Goal: Communication & Community: Share content

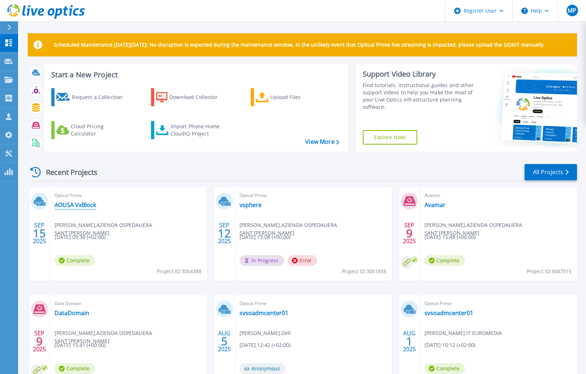
click at [83, 207] on link "AOUSA VxBlock" at bounding box center [76, 204] width 42 height 7
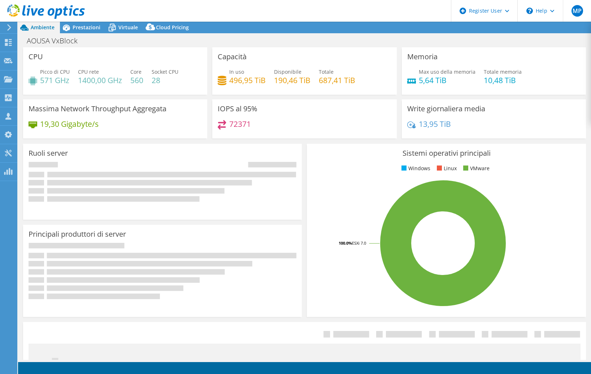
select select "EUFrankfurt"
select select "USD"
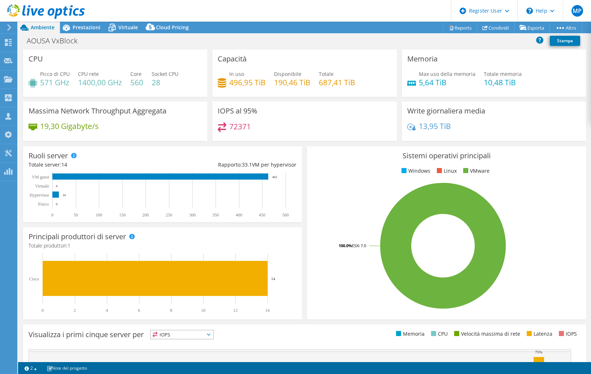
click at [238, 83] on h4 "496,95 TiB" at bounding box center [247, 82] width 36 height 8
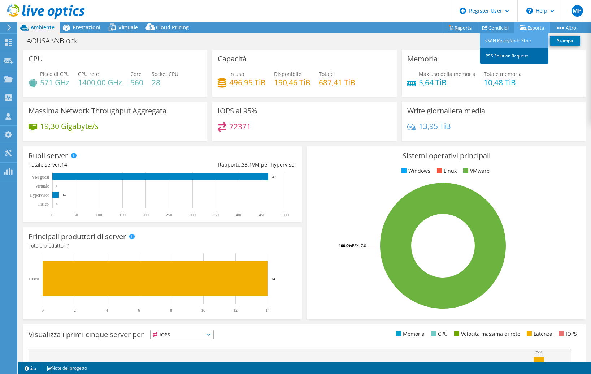
click at [514, 56] on link "PSS Solution Request" at bounding box center [514, 55] width 69 height 15
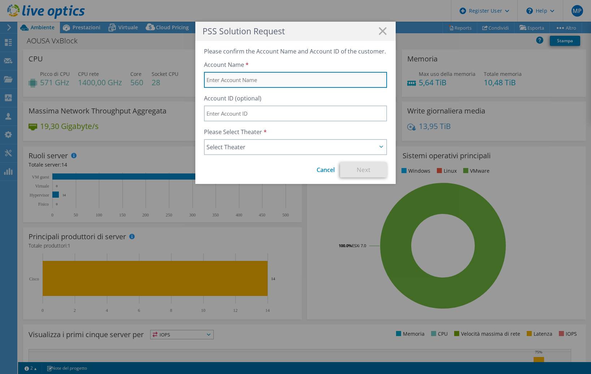
click at [275, 81] on input "text" at bounding box center [295, 80] width 183 height 16
type input "AOUSA"
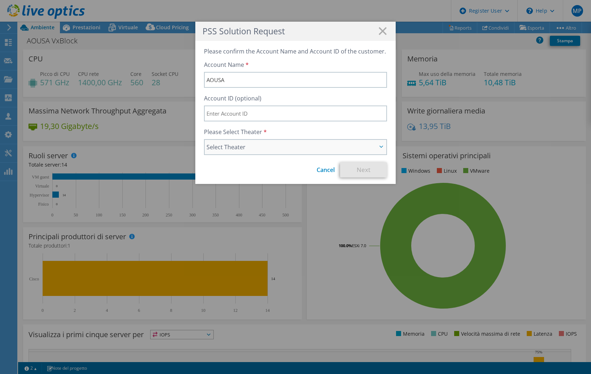
click at [246, 145] on span "Select Theater" at bounding box center [292, 147] width 170 height 9
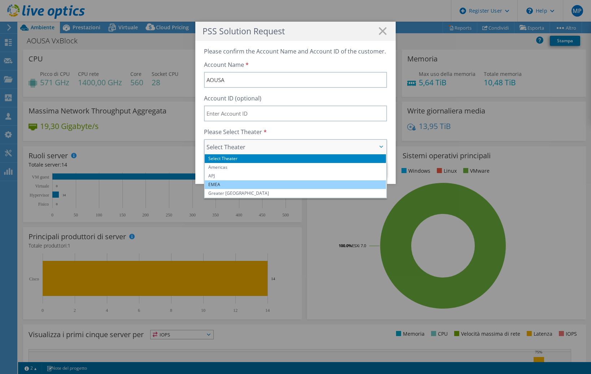
click at [252, 182] on li "EMEA" at bounding box center [295, 184] width 181 height 9
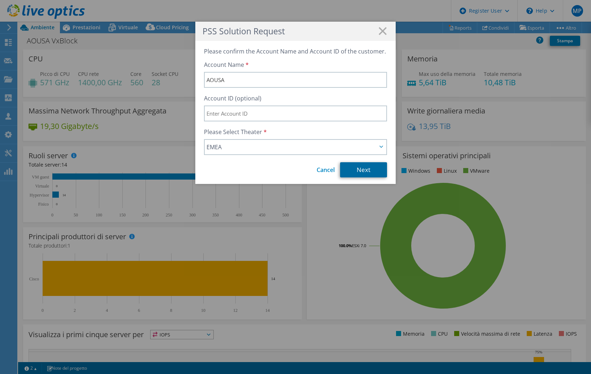
click at [368, 172] on link "Next" at bounding box center [363, 169] width 47 height 15
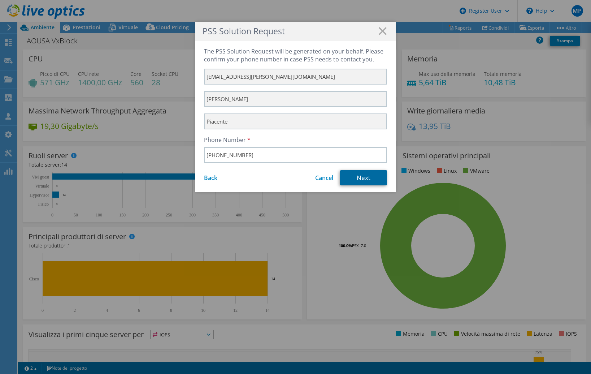
click at [353, 177] on link "Next" at bounding box center [363, 177] width 47 height 15
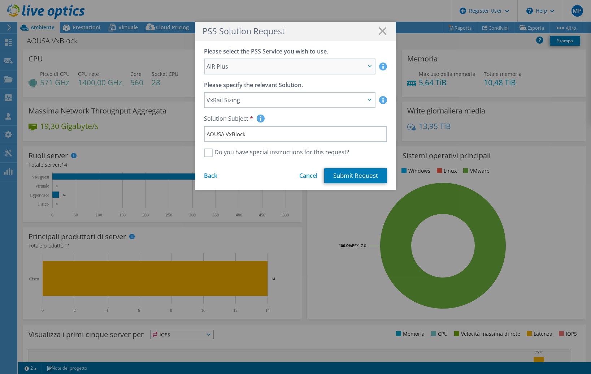
click at [254, 66] on span "AIR Plus" at bounding box center [286, 66] width 159 height 9
click at [254, 64] on span "AIR Plus" at bounding box center [286, 66] width 159 height 9
click at [267, 100] on span "VxRail Sizing" at bounding box center [286, 100] width 159 height 9
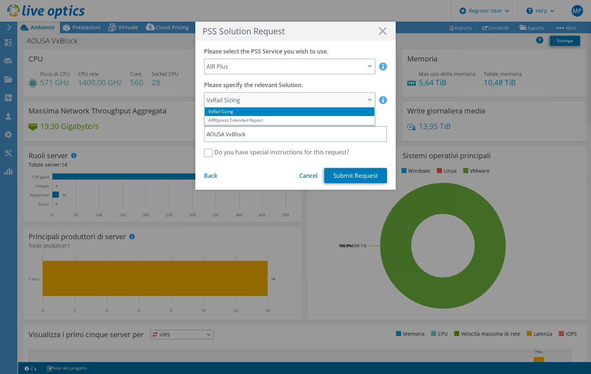
click at [266, 96] on span "VxRail Sizing" at bounding box center [286, 100] width 159 height 9
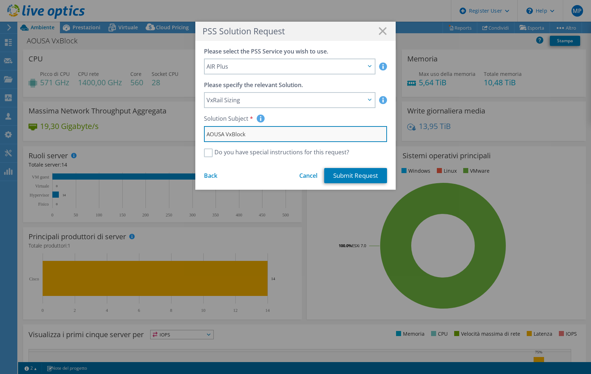
click at [270, 137] on input "AOUSA VxBlock" at bounding box center [295, 134] width 183 height 16
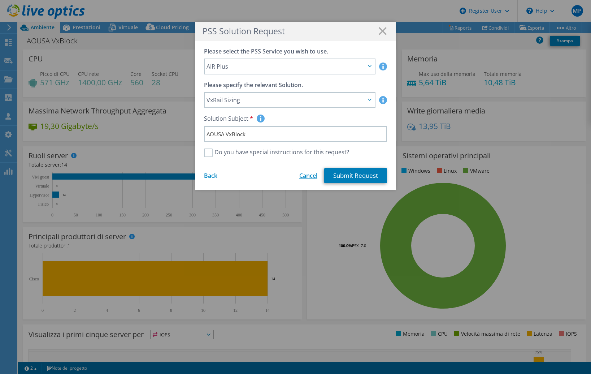
click at [303, 174] on link "Cancel" at bounding box center [308, 176] width 18 height 8
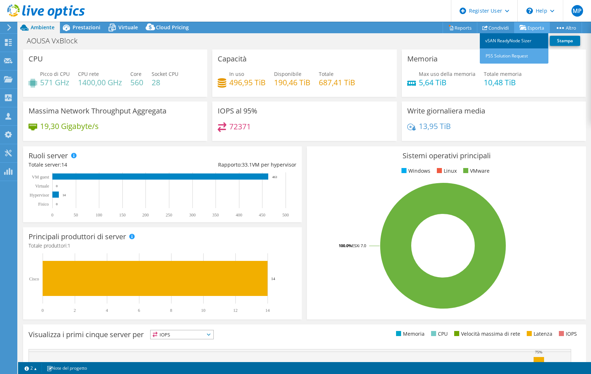
click at [521, 41] on link "vSAN ReadyNode Sizer" at bounding box center [514, 40] width 69 height 15
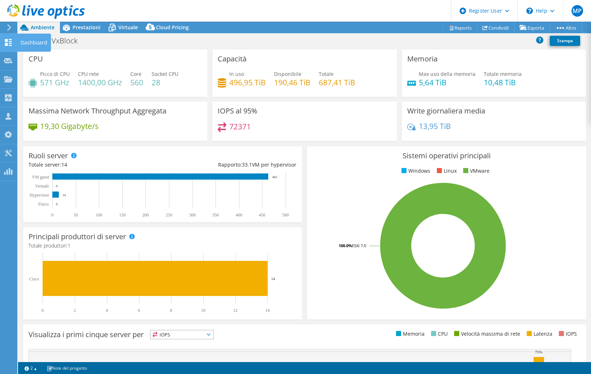
click at [10, 40] on icon at bounding box center [8, 42] width 9 height 7
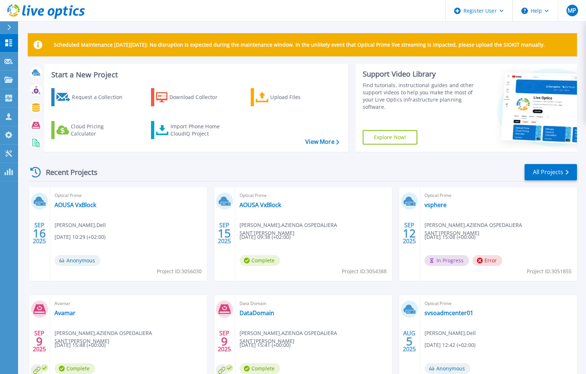
click at [379, 271] on span "Project ID: 3054388" at bounding box center [364, 271] width 45 height 8
copy span "3054388"
click at [268, 206] on link "AOUSA VxBlock" at bounding box center [260, 204] width 42 height 7
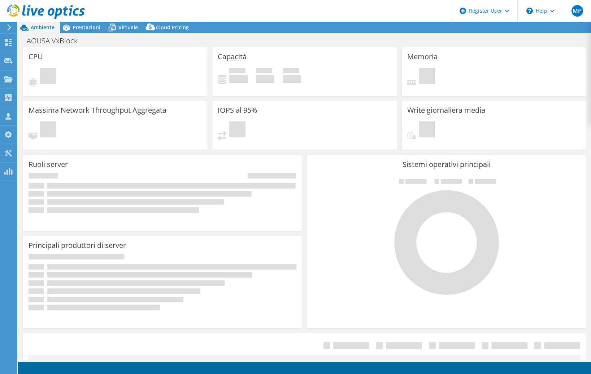
select select "EUFrankfurt"
select select "USD"
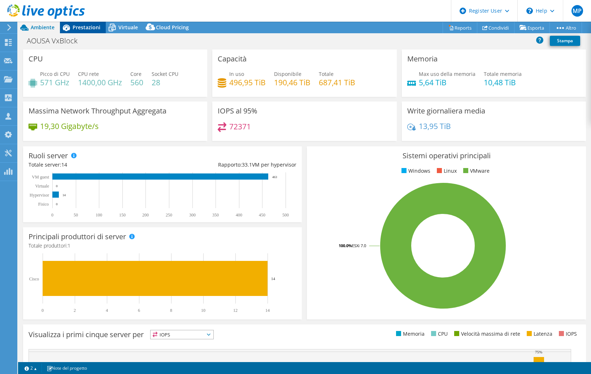
click at [91, 26] on span "Prestazioni" at bounding box center [87, 27] width 28 height 7
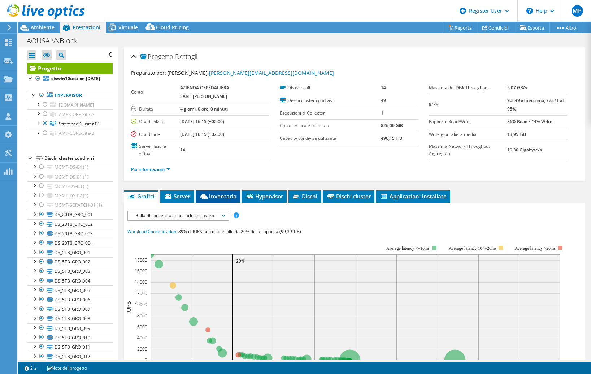
click at [216, 197] on span "Inventario" at bounding box center [217, 196] width 37 height 7
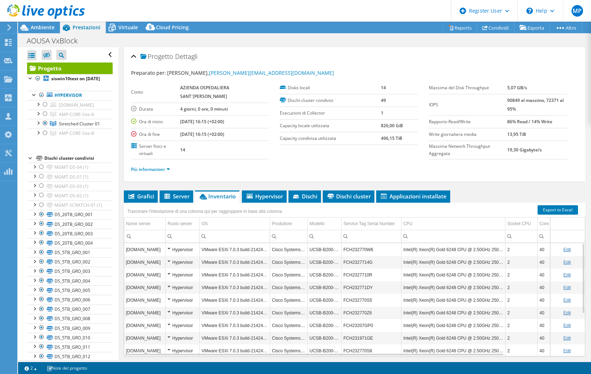
scroll to position [24, 0]
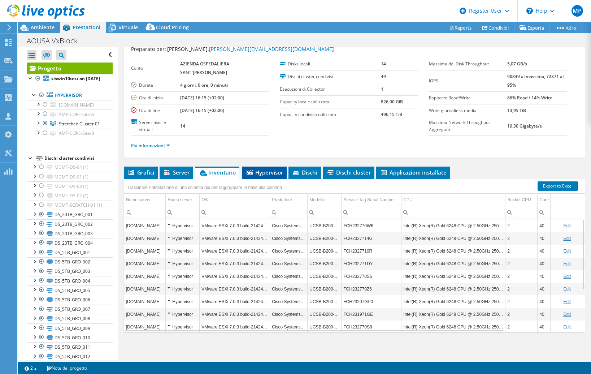
click at [265, 173] on span "Hypervisor" at bounding box center [265, 172] width 38 height 7
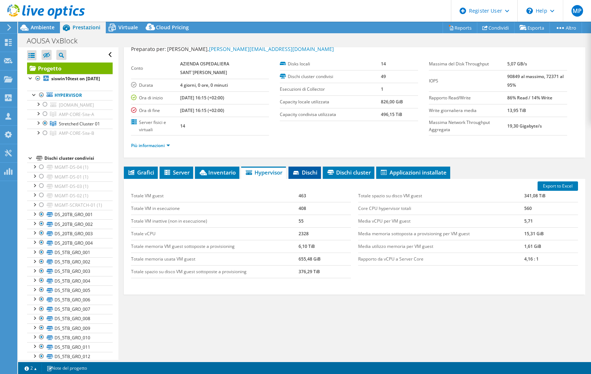
click at [303, 173] on span "Dischi" at bounding box center [304, 172] width 25 height 7
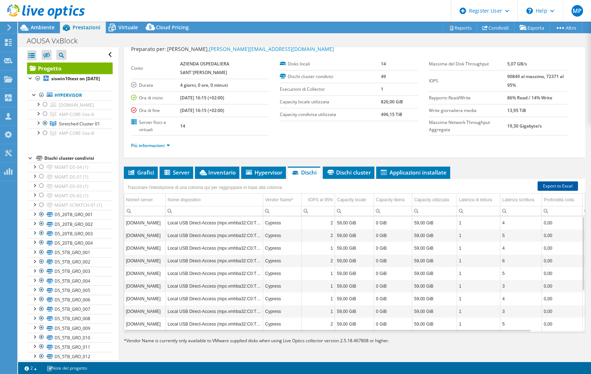
click at [551, 185] on link "Export to Excel" at bounding box center [558, 185] width 40 height 9
click at [264, 127] on section "Preparato per: Simone Corso, s.corso@we-com.it Conto AZIENDA OSPEDALIERA SANT`A…" at bounding box center [354, 100] width 447 height 111
click at [42, 28] on span "Ambiente" at bounding box center [43, 27] width 24 height 7
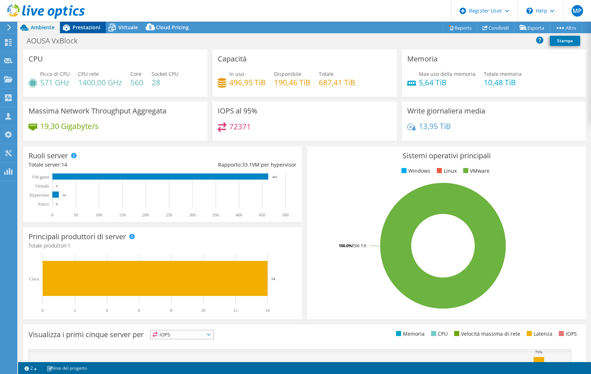
click at [76, 30] on span "Prestazioni" at bounding box center [87, 27] width 28 height 7
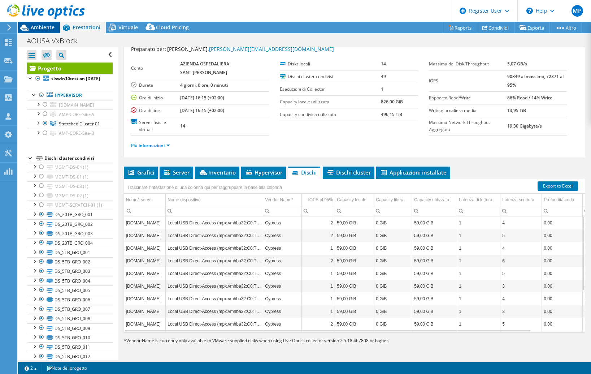
click at [52, 29] on span "Ambiente" at bounding box center [43, 27] width 24 height 7
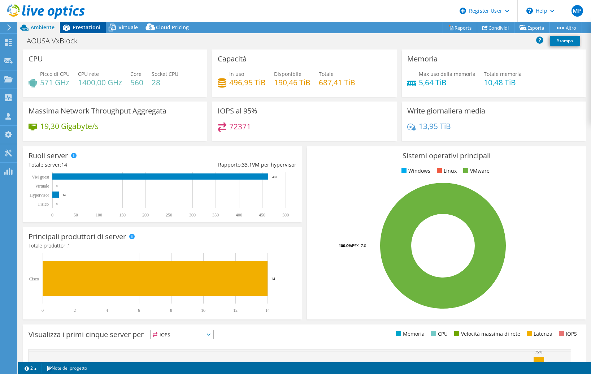
click at [76, 30] on span "Prestazioni" at bounding box center [87, 27] width 28 height 7
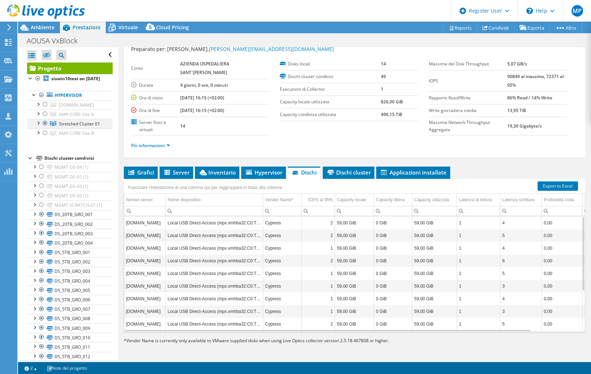
click at [38, 126] on div at bounding box center [37, 122] width 7 height 7
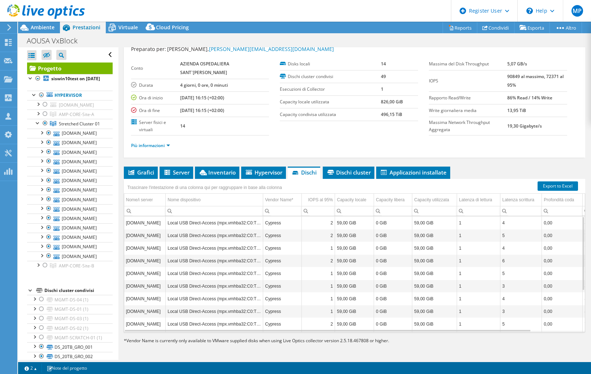
click at [289, 138] on div "Più informazioni" at bounding box center [354, 145] width 447 height 20
click at [131, 29] on span "Virtuale" at bounding box center [128, 27] width 20 height 7
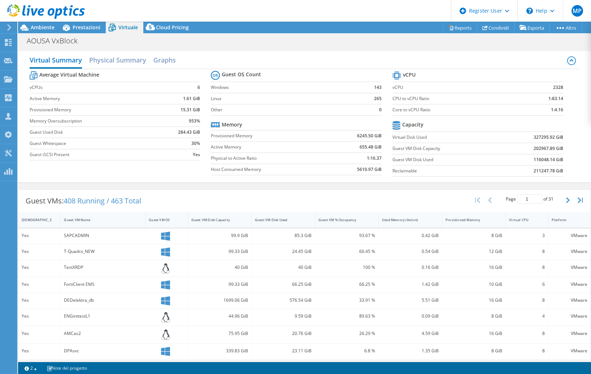
click at [537, 137] on b "327295.92 GiB" at bounding box center [549, 137] width 30 height 7
click at [537, 149] on b "202967.89 GiB" at bounding box center [549, 148] width 30 height 7
click at [536, 173] on b "211247.78 GiB" at bounding box center [549, 170] width 30 height 7
click at [454, 23] on link "Reports" at bounding box center [460, 27] width 35 height 11
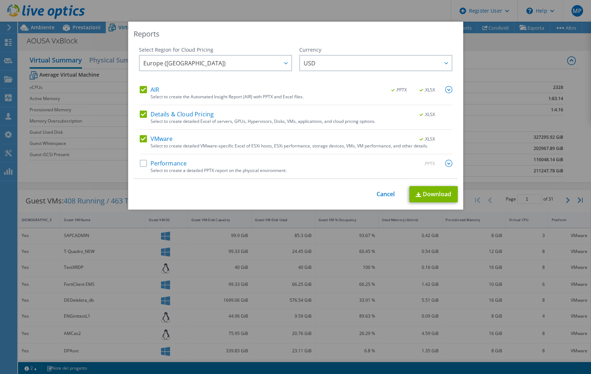
click at [140, 165] on label "Performance" at bounding box center [163, 163] width 47 height 7
click at [0, 0] on input "Performance" at bounding box center [0, 0] width 0 height 0
click at [446, 165] on img at bounding box center [448, 163] width 7 height 7
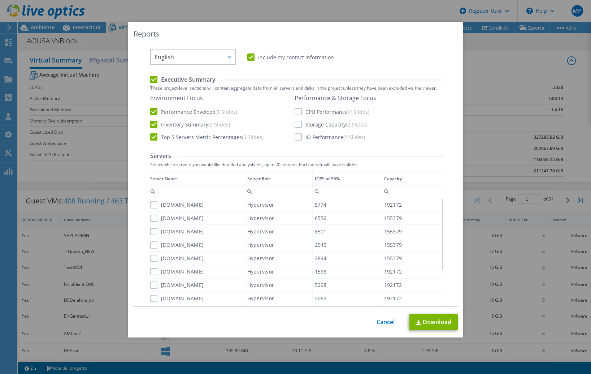
scroll to position [144, 0]
click at [295, 123] on label "Storage Capacity (2 Slides)" at bounding box center [331, 122] width 73 height 7
click at [0, 0] on input "Storage Capacity (2 Slides)" at bounding box center [0, 0] width 0 height 0
click at [150, 141] on div "Report Language English Deutsch Español Français Italiano Polski Português Русс…" at bounding box center [297, 311] width 294 height 548
click at [150, 136] on label "Top 5 Servers Metric Percentages (5 Slides)" at bounding box center [206, 134] width 113 height 7
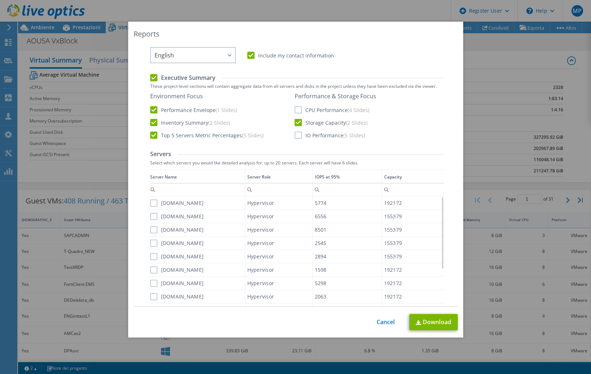
click at [0, 0] on input "Top 5 Servers Metric Percentages (5 Slides)" at bounding box center [0, 0] width 0 height 0
click at [295, 136] on label "IO Performance (5 Slides)" at bounding box center [330, 134] width 70 height 7
click at [0, 0] on input "IO Performance (5 Slides)" at bounding box center [0, 0] width 0 height 0
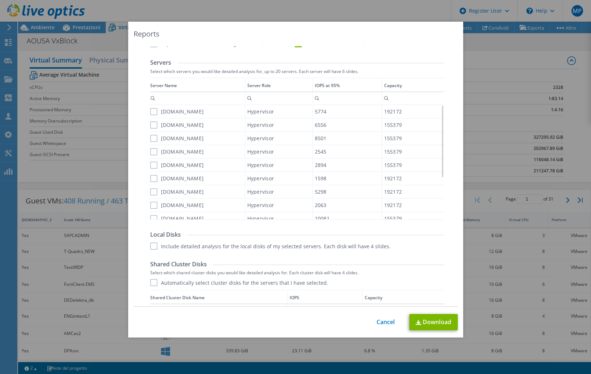
scroll to position [361, 0]
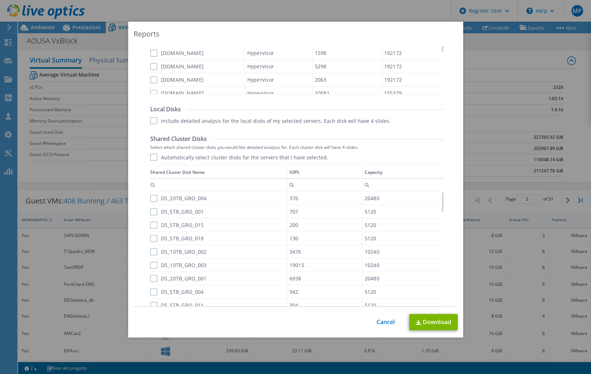
click at [151, 156] on label "Automatically select cluster disks for the servers that I have selected." at bounding box center [239, 157] width 178 height 7
click at [0, 0] on input "Automatically select cluster disks for the servers that I have selected." at bounding box center [0, 0] width 0 height 0
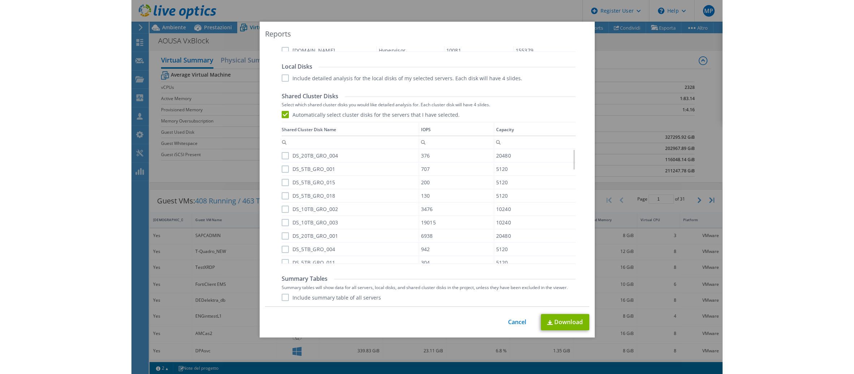
scroll to position [429, 0]
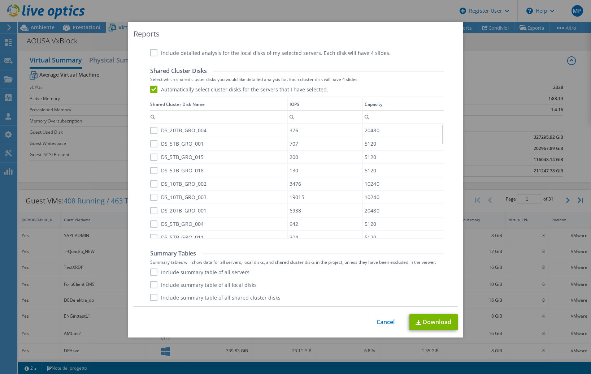
click at [152, 297] on label "Include summary table of all shared cluster disks" at bounding box center [215, 297] width 130 height 7
click at [0, 0] on input "Include summary table of all shared cluster disks" at bounding box center [0, 0] width 0 height 0
click at [436, 324] on link "Download" at bounding box center [434, 322] width 48 height 16
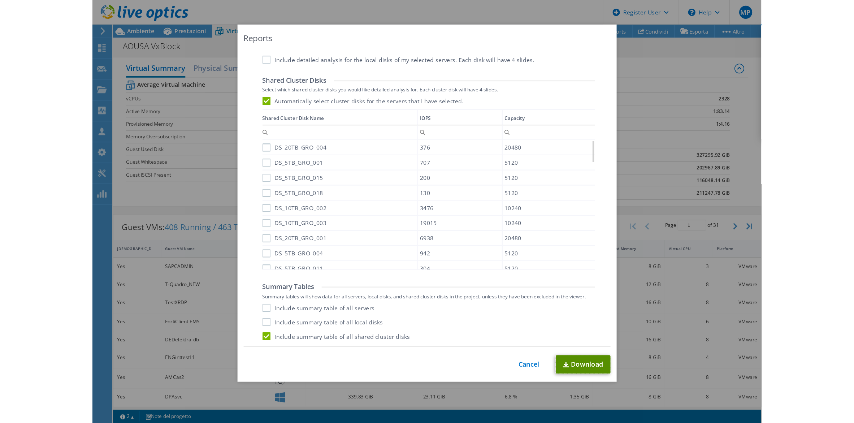
scroll to position [9, 0]
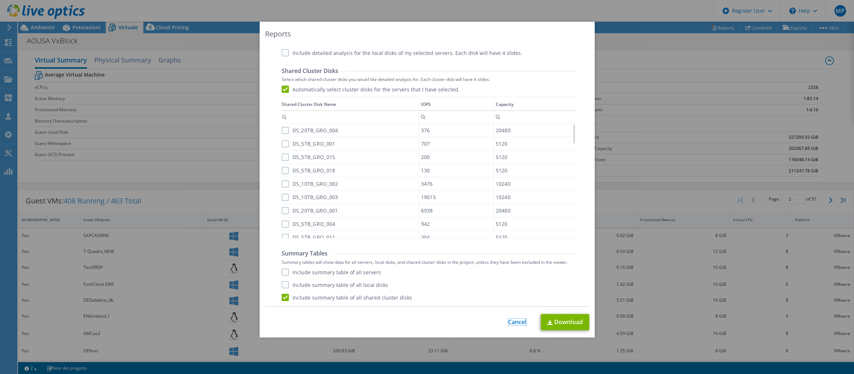
drag, startPoint x: 510, startPoint y: 322, endPoint x: 476, endPoint y: 315, distance: 34.9
click at [511, 322] on link "Cancel" at bounding box center [517, 322] width 18 height 7
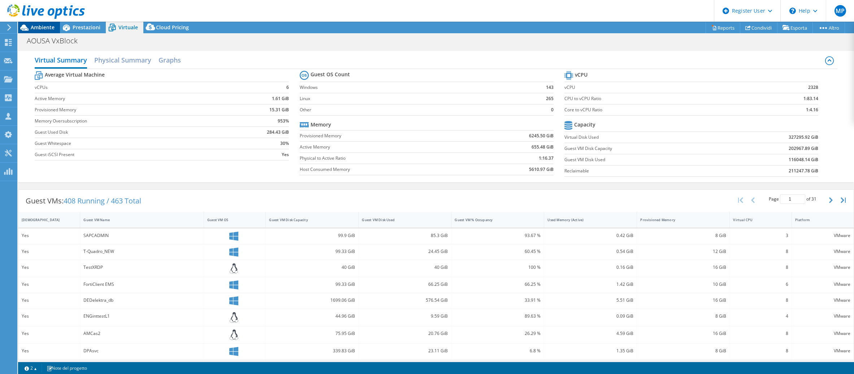
click at [41, 27] on span "Ambiente" at bounding box center [43, 27] width 24 height 7
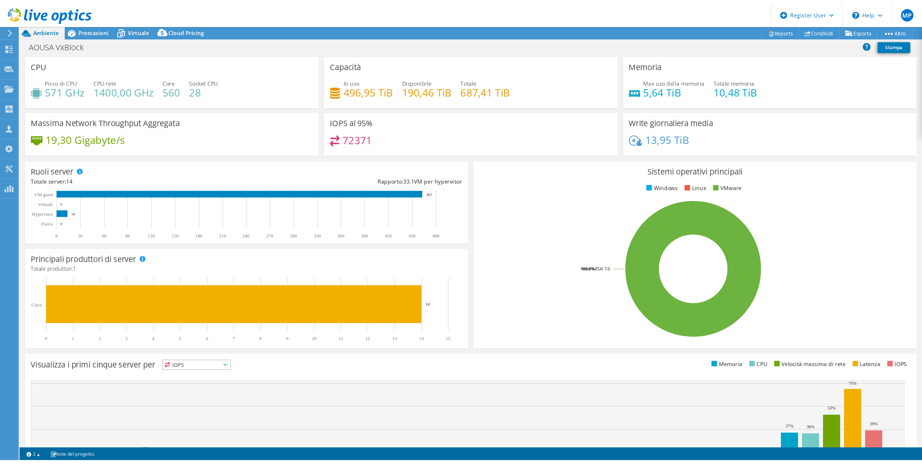
scroll to position [0, 0]
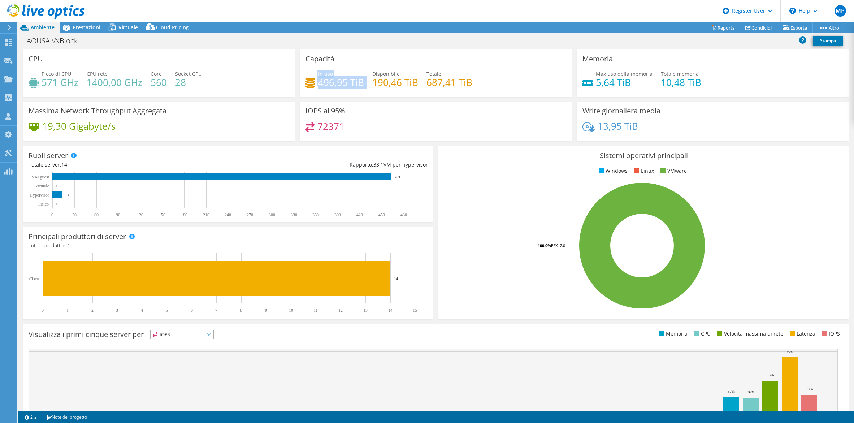
drag, startPoint x: 316, startPoint y: 84, endPoint x: 364, endPoint y: 88, distance: 48.2
click at [364, 88] on div "In uso 496,95 TiB Disponibile 190,46 TiB Totale 687,41 TiB" at bounding box center [436, 81] width 261 height 23
drag, startPoint x: 364, startPoint y: 88, endPoint x: 339, endPoint y: 96, distance: 26.1
click at [339, 96] on div "Capacità In uso 496,95 TiB Disponibile 190,46 TiB Totale 687,41 TiB" at bounding box center [436, 72] width 272 height 47
click at [82, 27] on span "Prestazioni" at bounding box center [87, 27] width 28 height 7
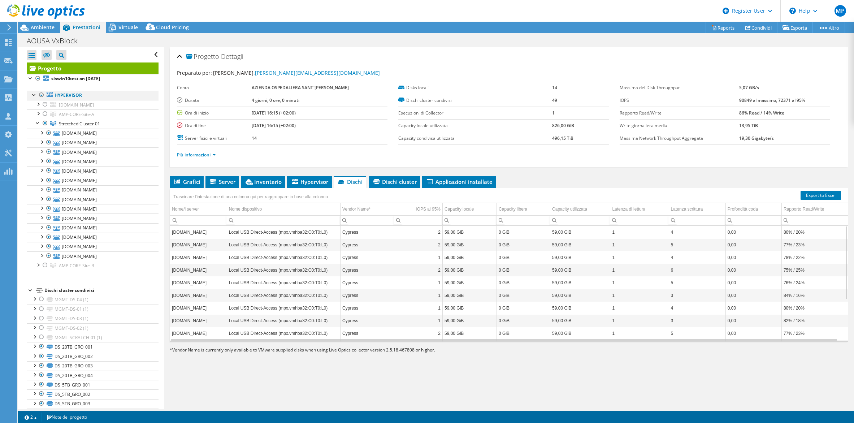
click at [34, 94] on div at bounding box center [34, 94] width 7 height 7
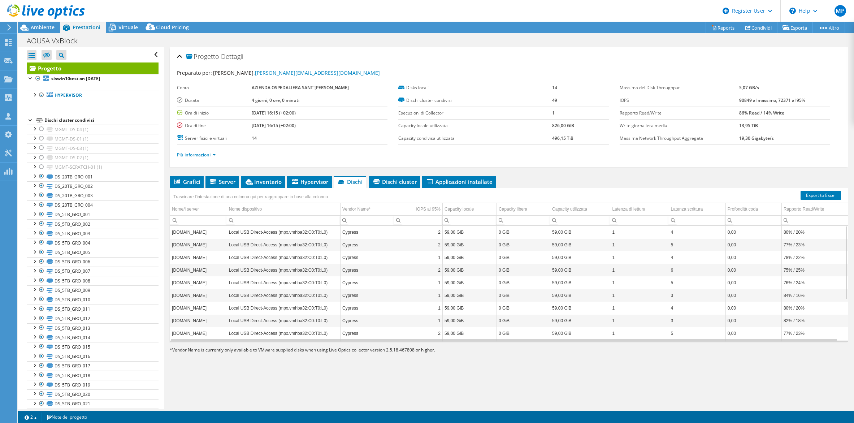
click at [29, 120] on div at bounding box center [30, 119] width 7 height 7
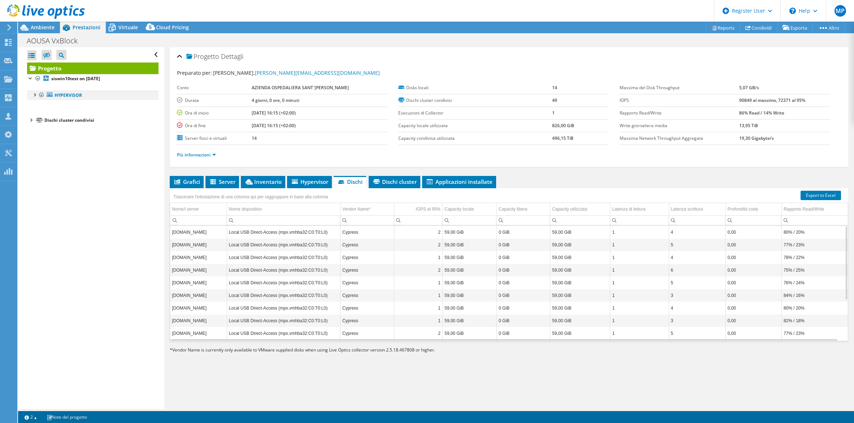
click at [35, 95] on div at bounding box center [34, 94] width 7 height 7
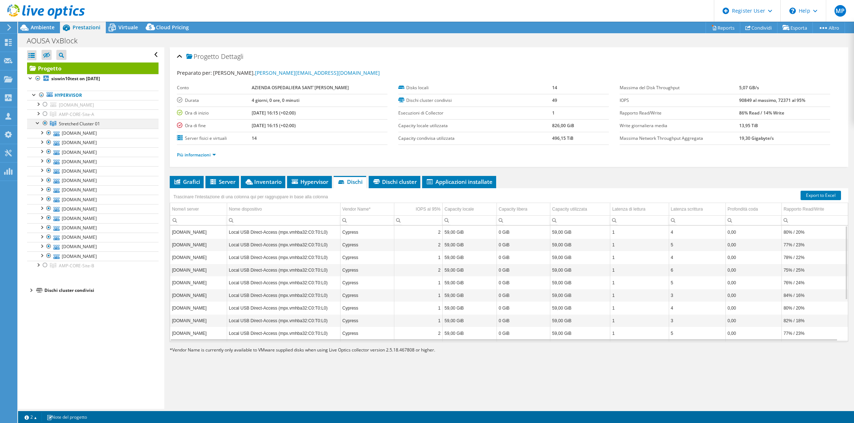
click at [36, 123] on div at bounding box center [37, 122] width 7 height 7
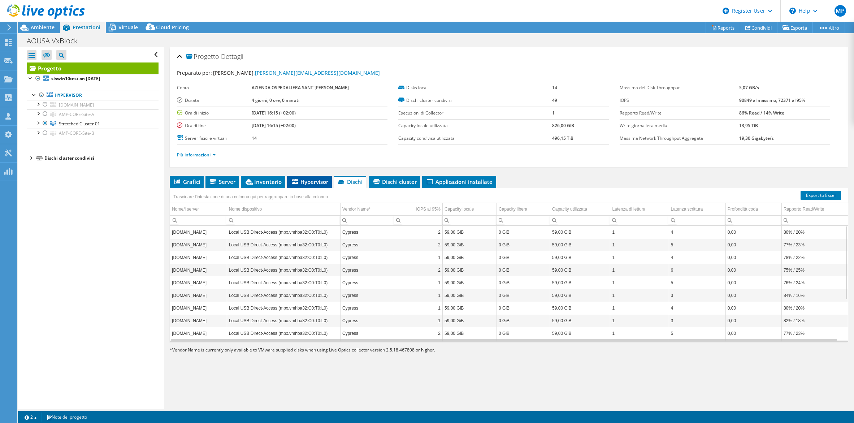
click at [311, 180] on span "Hypervisor" at bounding box center [310, 181] width 38 height 7
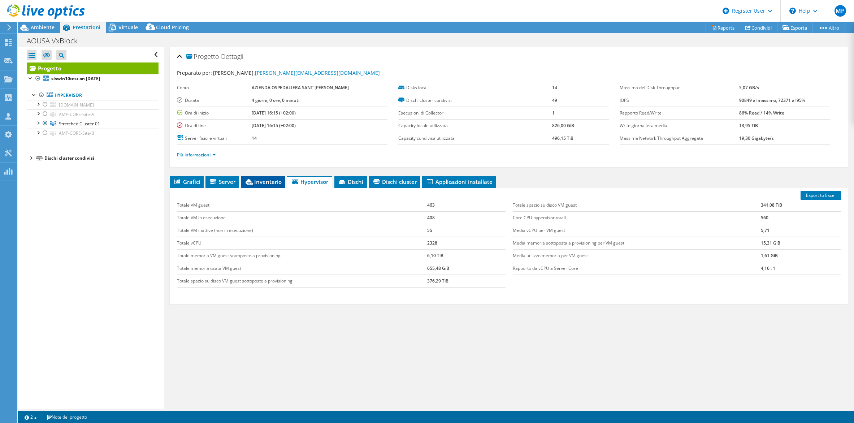
click at [259, 183] on span "Inventario" at bounding box center [263, 181] width 37 height 7
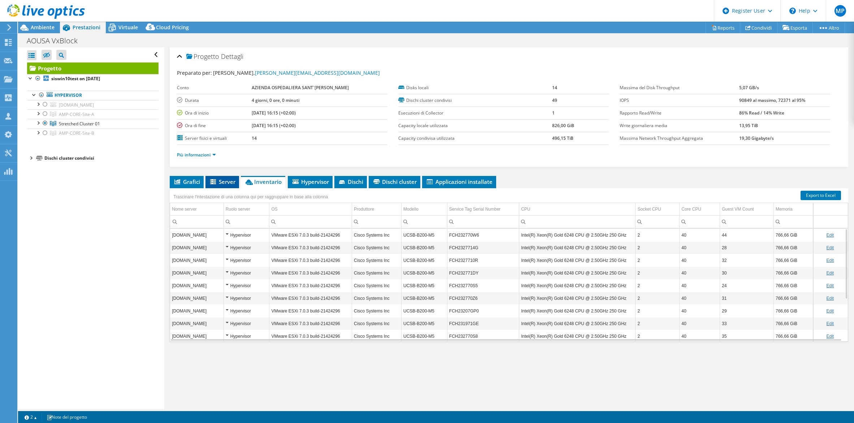
click at [220, 182] on span "Server" at bounding box center [222, 181] width 26 height 7
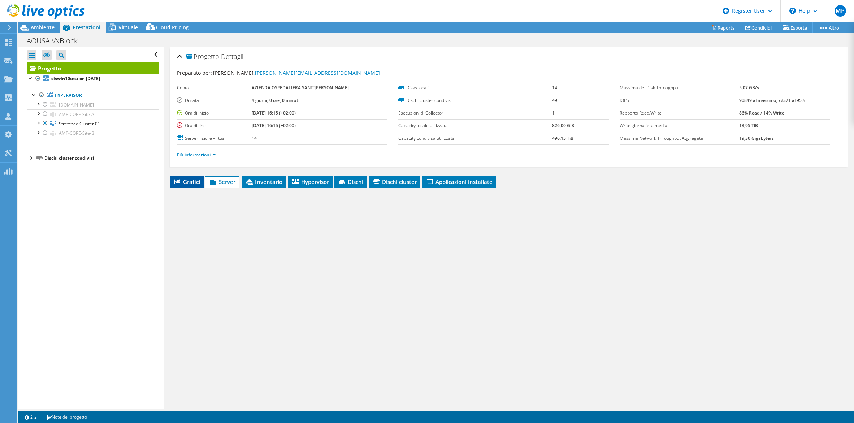
click at [185, 181] on span "Grafici" at bounding box center [186, 181] width 27 height 7
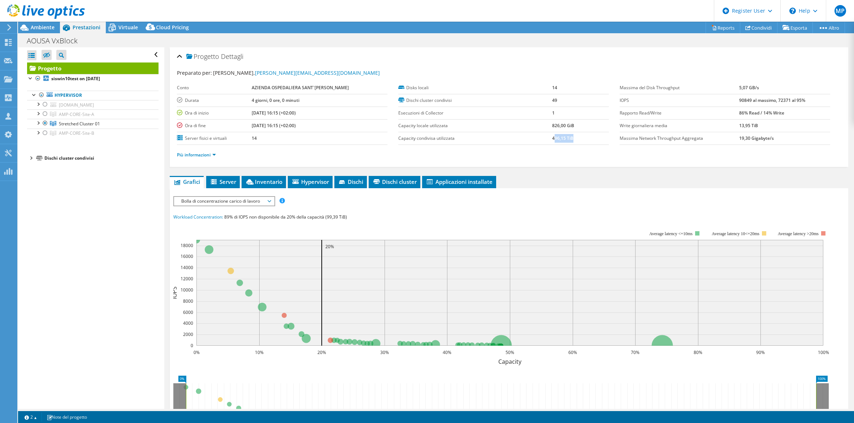
drag, startPoint x: 551, startPoint y: 139, endPoint x: 574, endPoint y: 138, distance: 22.8
click at [574, 138] on td "496,15 TiB" at bounding box center [580, 138] width 57 height 13
click at [360, 185] on li "Dischi" at bounding box center [350, 182] width 33 height 12
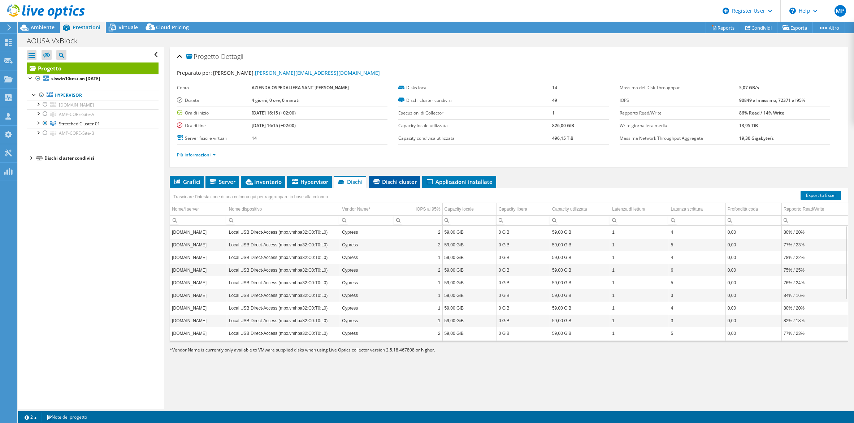
click at [391, 181] on span "Dischi cluster" at bounding box center [394, 181] width 44 height 7
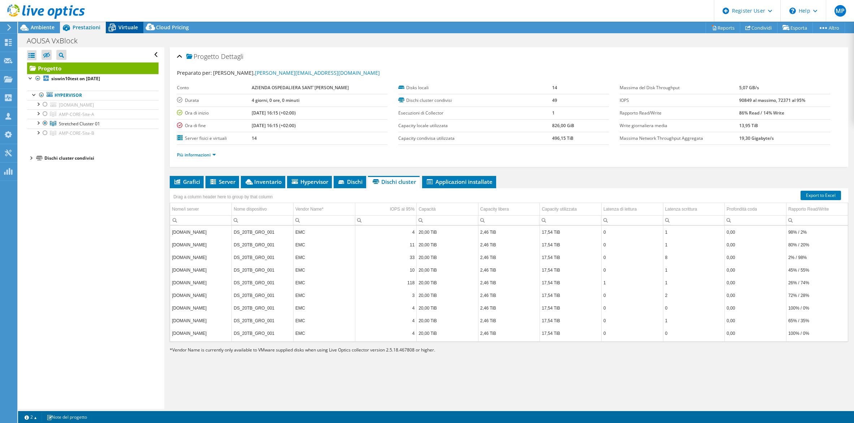
click at [128, 26] on span "Virtuale" at bounding box center [128, 27] width 20 height 7
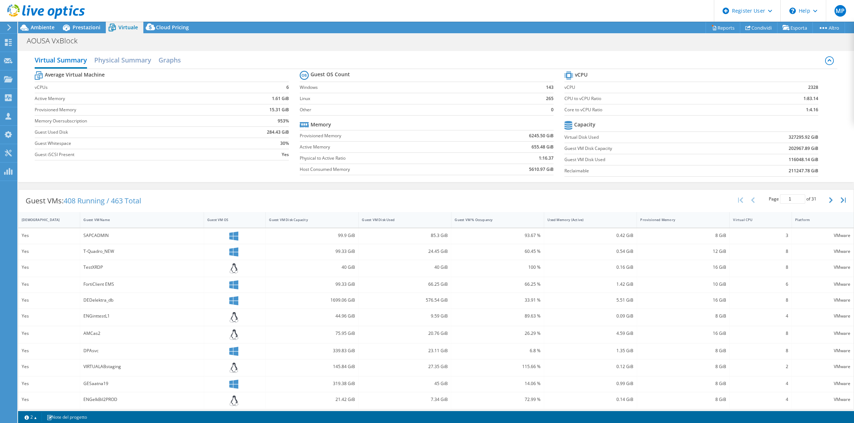
click at [591, 136] on b "327295.92 GiB" at bounding box center [804, 137] width 30 height 7
click at [591, 135] on b "327295.92 GiB" at bounding box center [804, 137] width 30 height 7
click at [591, 148] on b "202967.89 GiB" at bounding box center [804, 148] width 30 height 7
click at [591, 159] on b "116048.14 GiB" at bounding box center [804, 159] width 30 height 7
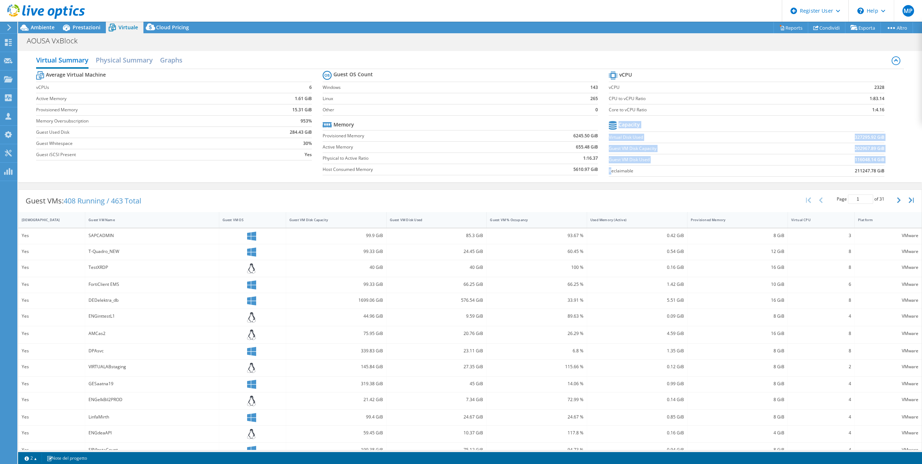
drag, startPoint x: 608, startPoint y: 171, endPoint x: 895, endPoint y: 170, distance: 287.9
click at [591, 170] on div "Average Virtual Machine vCPUs 6 Active Memory 1.61 GiB Provisioned Memory 15.31…" at bounding box center [470, 124] width 868 height 111
click at [591, 180] on section "vCPU vCPU 2328 CPU to vCPU Ratio 1:83.14 Core to vCPU Ratio 1:4.16 Capacity Vir…" at bounding box center [752, 124] width 286 height 111
drag, startPoint x: 882, startPoint y: 135, endPoint x: 836, endPoint y: 136, distance: 46.2
click at [591, 136] on section "vCPU vCPU 2328 CPU to vCPU Ratio 1:83.14 Core to vCPU Ratio 1:4.16 Capacity Vir…" at bounding box center [752, 124] width 286 height 111
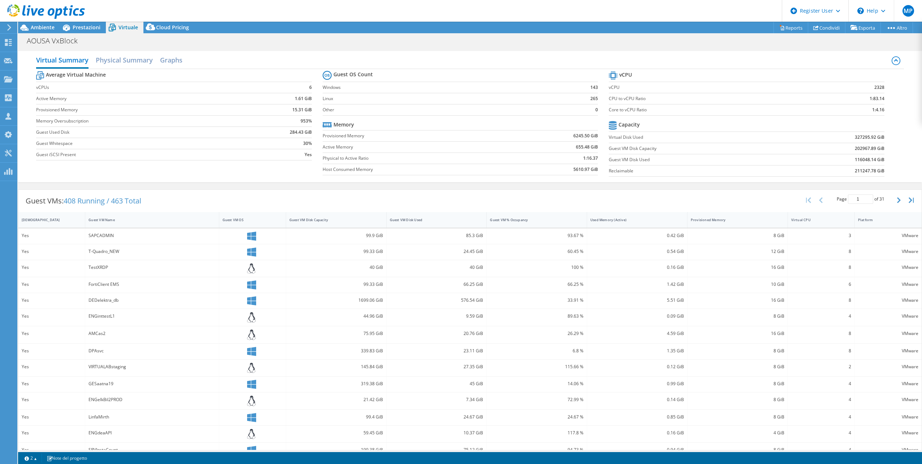
drag, startPoint x: 836, startPoint y: 136, endPoint x: 865, endPoint y: 142, distance: 29.5
click at [591, 142] on td "327295.92 GiB" at bounding box center [833, 136] width 101 height 11
drag, startPoint x: 848, startPoint y: 135, endPoint x: 868, endPoint y: 138, distance: 20.0
click at [591, 138] on td "327295.92 GiB" at bounding box center [833, 136] width 101 height 11
drag, startPoint x: 868, startPoint y: 138, endPoint x: 852, endPoint y: 150, distance: 20.3
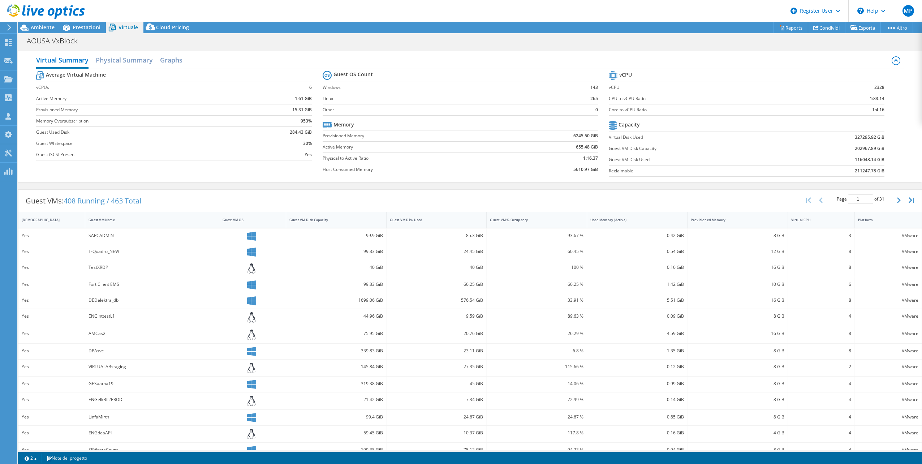
click at [591, 150] on b "202967.89 GiB" at bounding box center [870, 148] width 30 height 7
drag, startPoint x: 850, startPoint y: 147, endPoint x: 879, endPoint y: 147, distance: 29.3
click at [591, 147] on b "202967.89 GiB" at bounding box center [870, 148] width 30 height 7
click at [134, 62] on h2 "Physical Summary" at bounding box center [124, 61] width 57 height 16
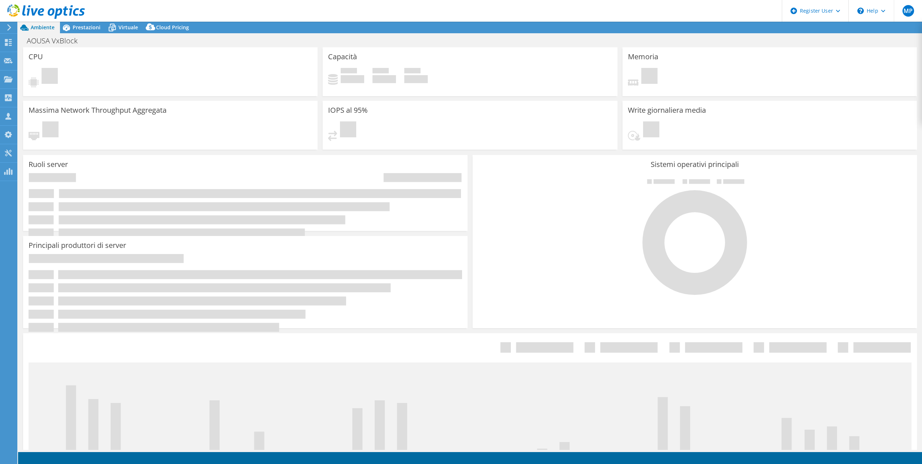
select select "EUFrankfurt"
select select "USD"
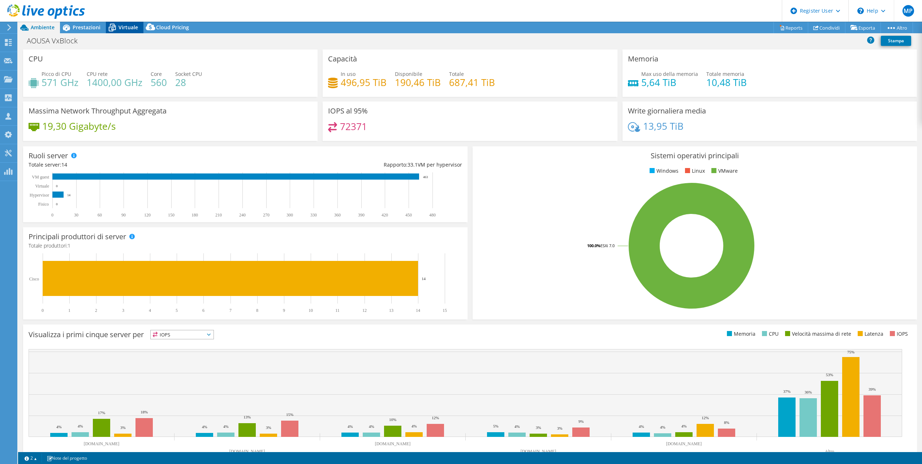
click at [124, 28] on span "Virtuale" at bounding box center [128, 27] width 20 height 7
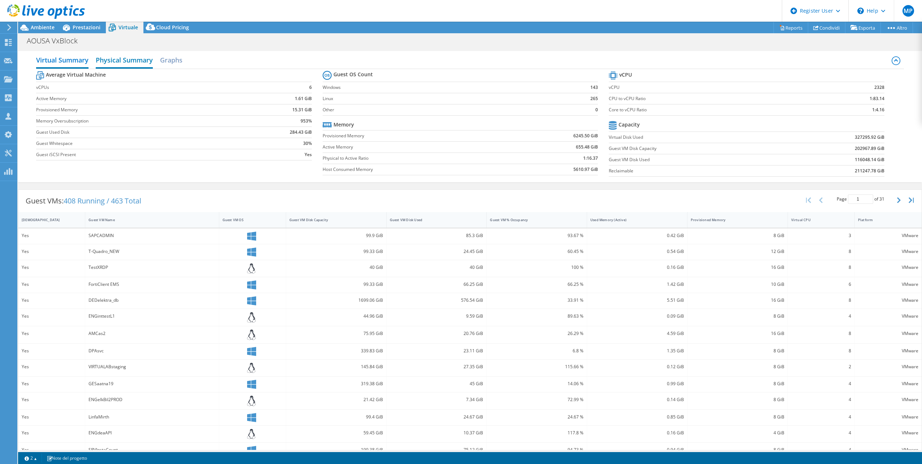
click at [139, 58] on h2 "Physical Summary" at bounding box center [124, 61] width 57 height 16
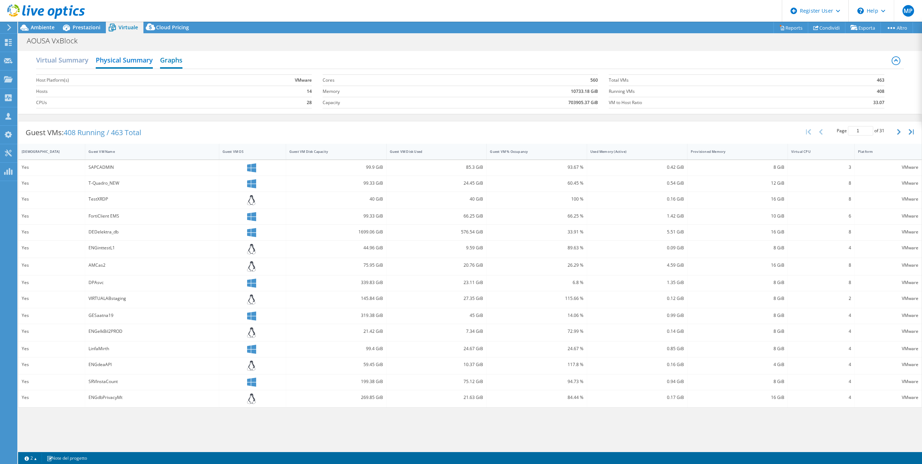
click at [178, 60] on h2 "Graphs" at bounding box center [171, 61] width 22 height 16
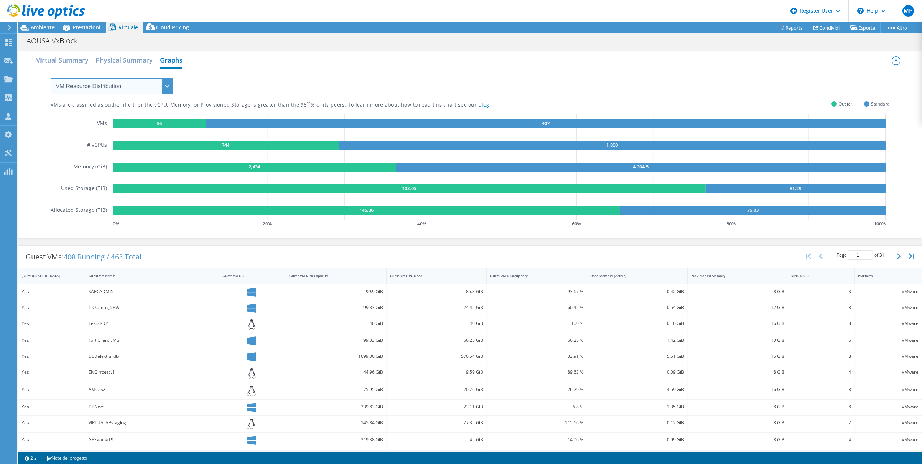
click at [123, 84] on select "VM Resource Distribution Provisioning Contrast Over Provisioning" at bounding box center [112, 86] width 123 height 16
click at [51, 78] on select "VM Resource Distribution Provisioning Contrast Over Provisioning" at bounding box center [112, 86] width 123 height 16
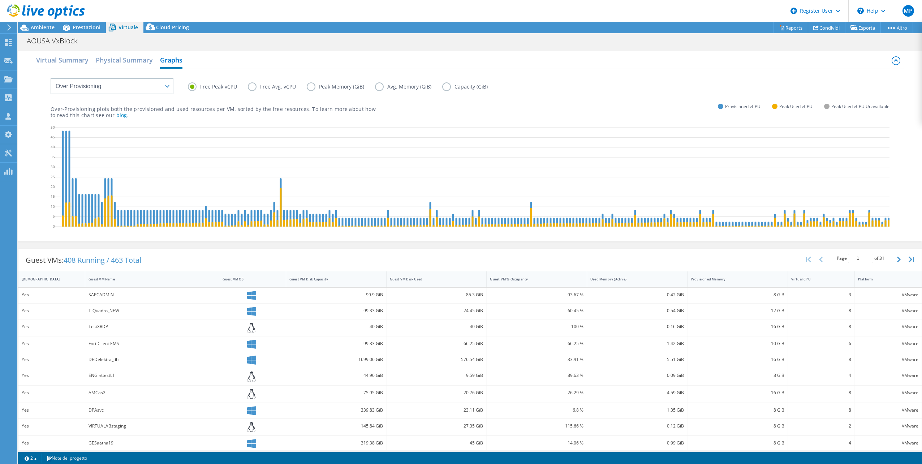
click at [444, 87] on label "Capacity (GiB)" at bounding box center [470, 86] width 56 height 9
click at [0, 0] on input "Capacity (GiB)" at bounding box center [0, 0] width 0 height 0
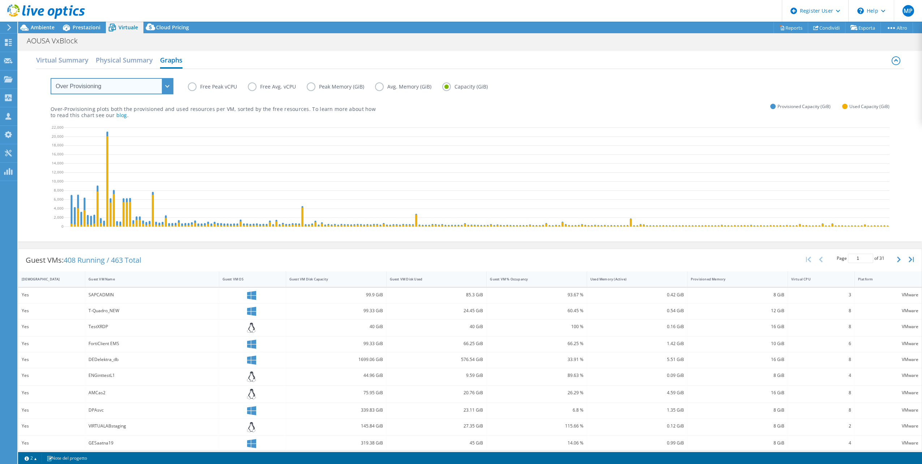
click at [168, 85] on select "VM Resource Distribution Provisioning Contrast Over Provisioning" at bounding box center [112, 86] width 123 height 16
click at [51, 78] on select "VM Resource Distribution Provisioning Contrast Over Provisioning" at bounding box center [112, 86] width 123 height 16
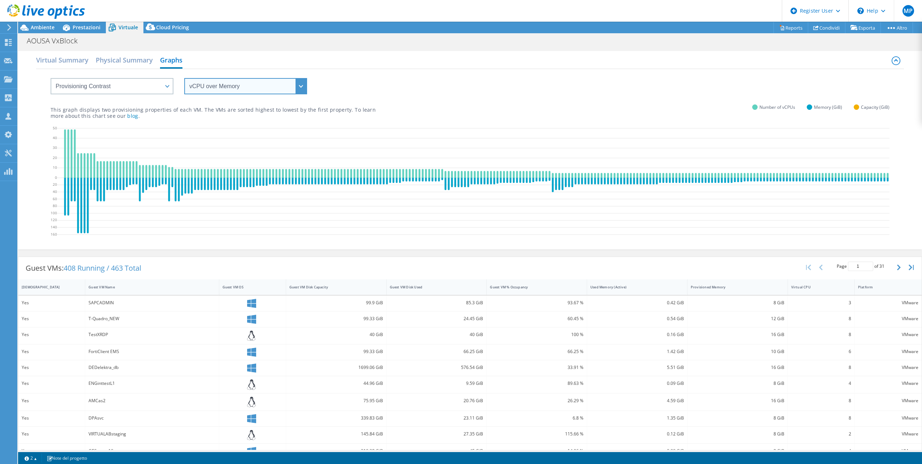
click at [262, 88] on select "vCPU over Memory vCPU over Capacity Memory over vCPU Memory over Capacity Capac…" at bounding box center [245, 86] width 123 height 16
click at [146, 86] on select "VM Resource Distribution Provisioning Contrast Over Provisioning" at bounding box center [112, 86] width 123 height 16
select select "VM Resource Distribution"
click at [51, 78] on select "VM Resource Distribution Provisioning Contrast Over Provisioning" at bounding box center [112, 86] width 123 height 16
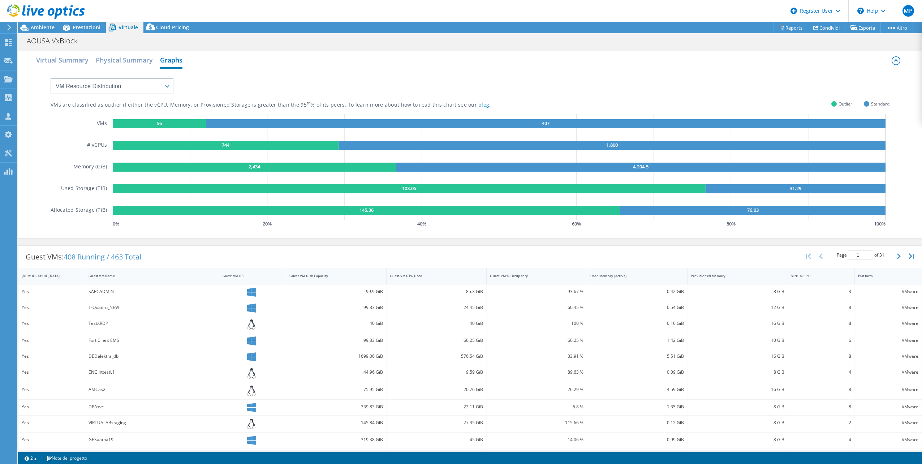
click at [760, 209] on rect at bounding box center [752, 210] width 265 height 9
click at [150, 62] on h2 "Physical Summary" at bounding box center [124, 61] width 57 height 16
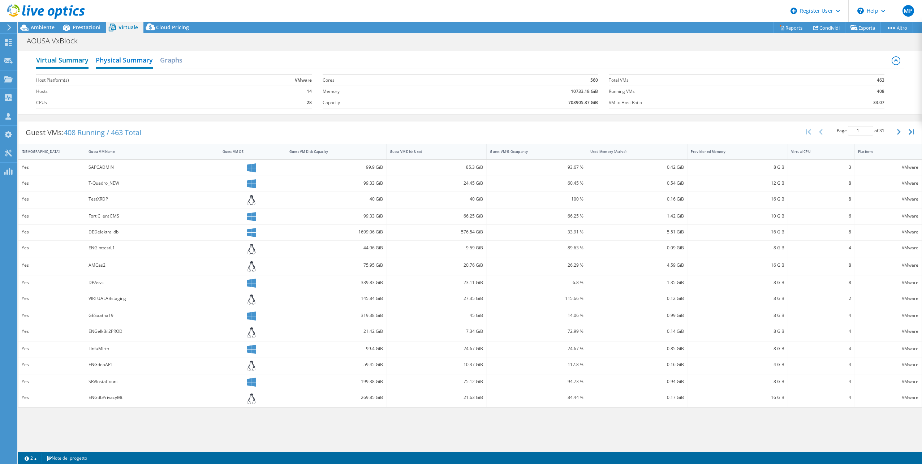
click at [42, 61] on h2 "Virtual Summary" at bounding box center [62, 61] width 52 height 16
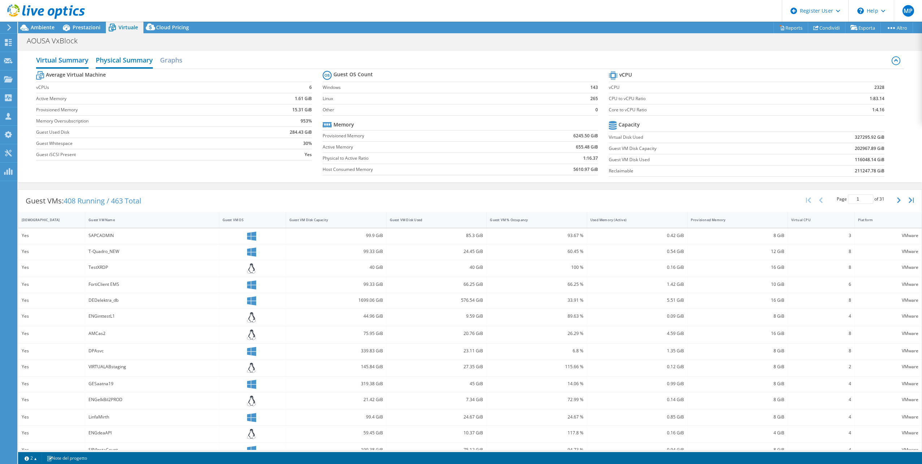
click at [116, 64] on h2 "Physical Summary" at bounding box center [124, 61] width 57 height 16
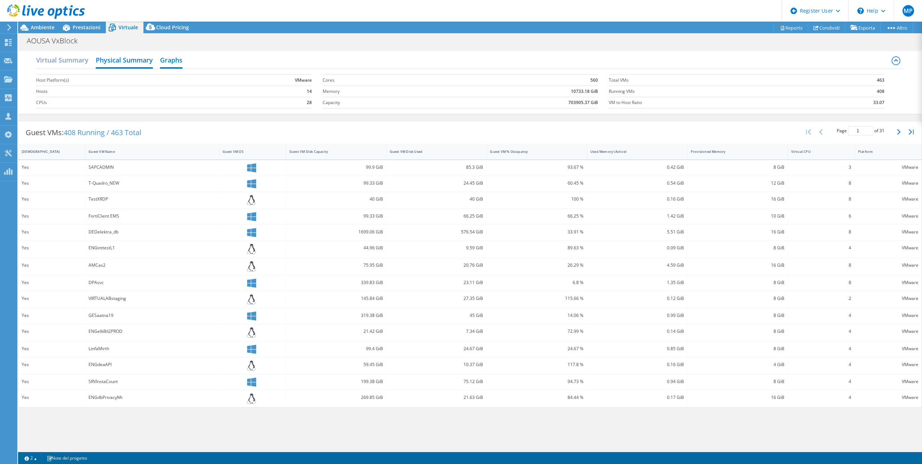
click at [177, 61] on h2 "Graphs" at bounding box center [171, 61] width 22 height 16
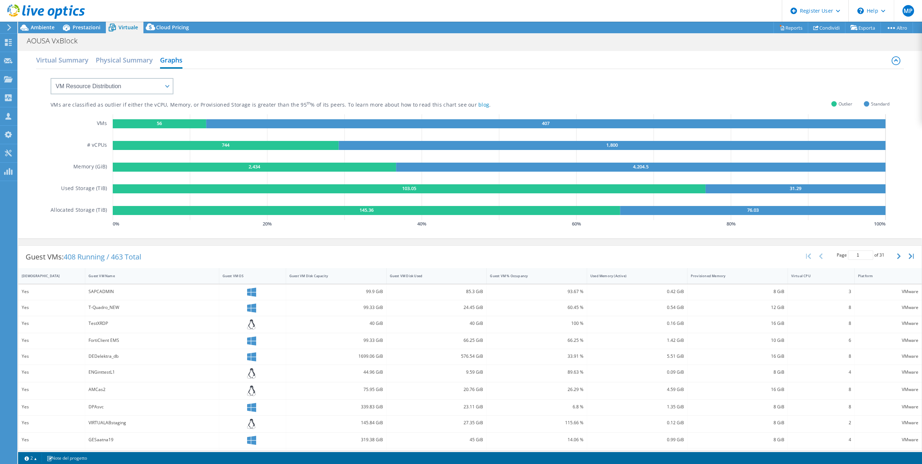
click at [269, 53] on div "Virtual Summary Physical Summary Graphs" at bounding box center [470, 61] width 868 height 16
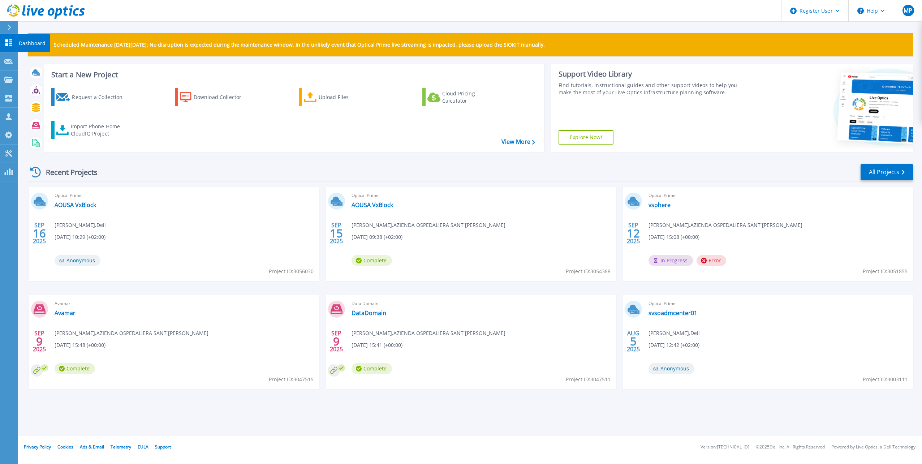
click at [10, 45] on icon at bounding box center [8, 42] width 9 height 7
click at [76, 259] on span "Anonymous" at bounding box center [78, 260] width 46 height 11
click at [78, 206] on link "AOUSA VxBlock" at bounding box center [76, 204] width 42 height 7
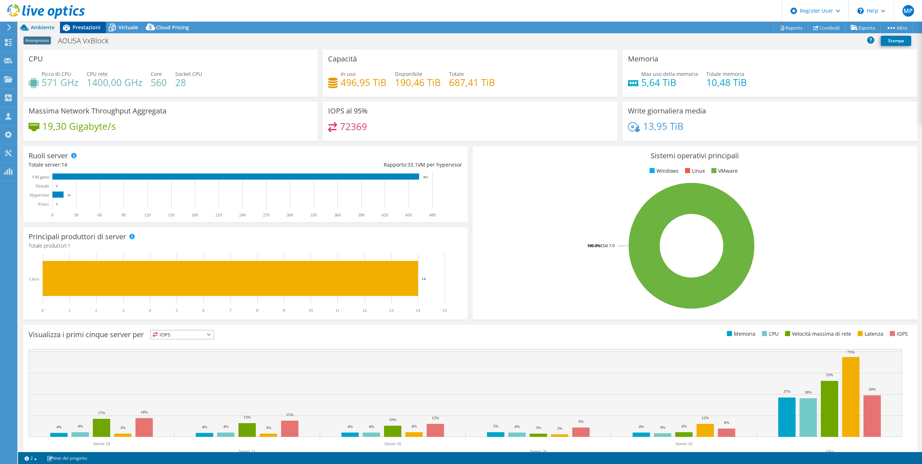
click at [90, 27] on span "Prestazioni" at bounding box center [87, 27] width 28 height 7
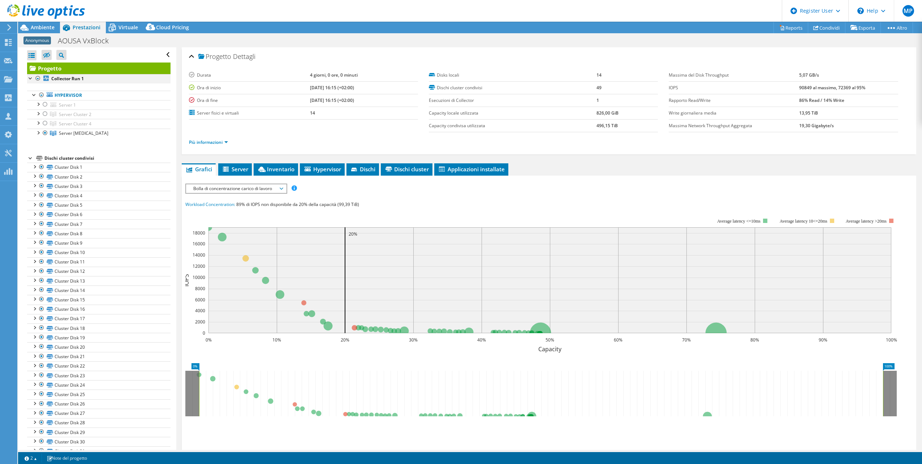
click at [39, 78] on div at bounding box center [37, 78] width 7 height 9
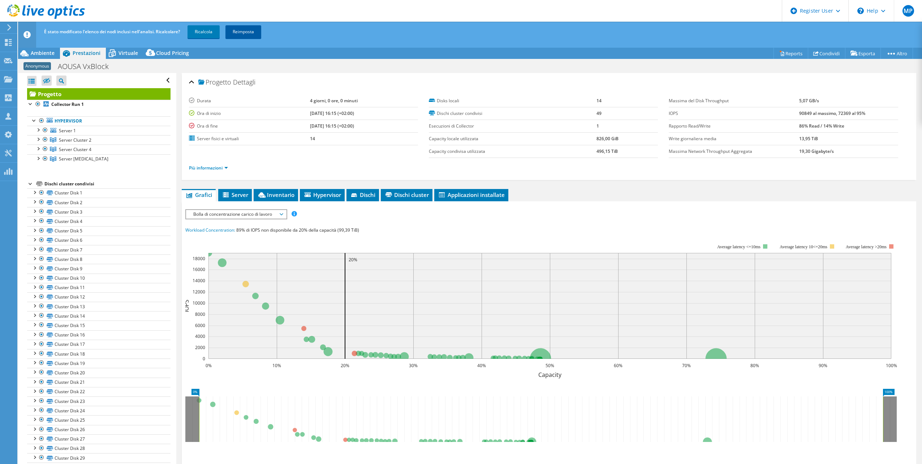
click at [247, 30] on link "Reimposta" at bounding box center [243, 31] width 36 height 13
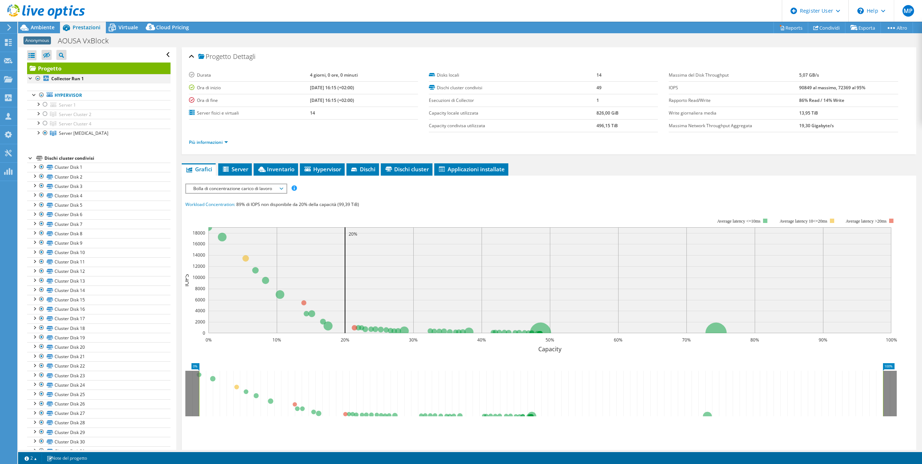
click at [37, 79] on div at bounding box center [37, 78] width 7 height 9
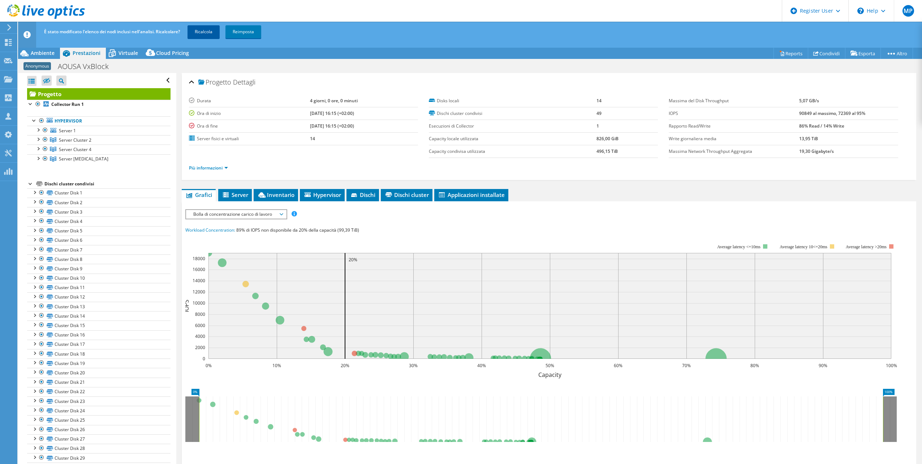
click at [211, 33] on link "Ricalcola" at bounding box center [203, 31] width 32 height 13
click at [39, 51] on span "Ambiente" at bounding box center [43, 52] width 24 height 7
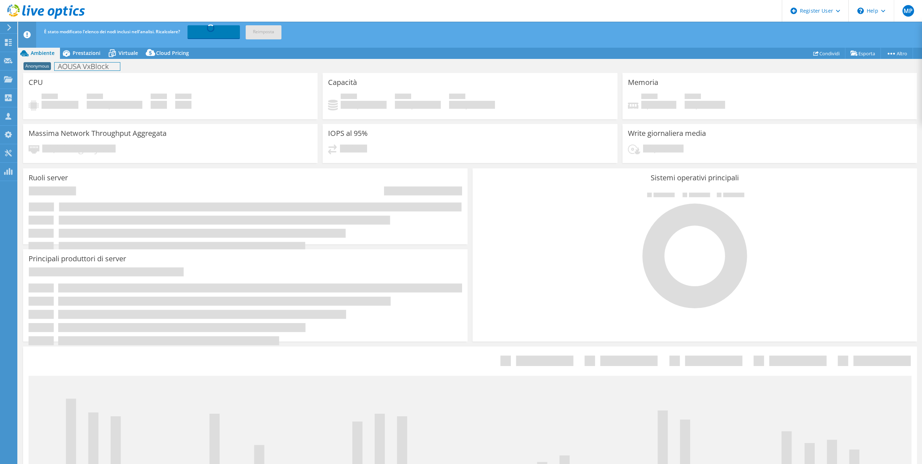
click at [70, 64] on h1 "AOUSA VxBlock" at bounding box center [87, 66] width 65 height 8
click at [36, 64] on span "Anonymous" at bounding box center [36, 66] width 27 height 8
click at [108, 64] on h1 "AOUSA VxBlock" at bounding box center [87, 66] width 65 height 8
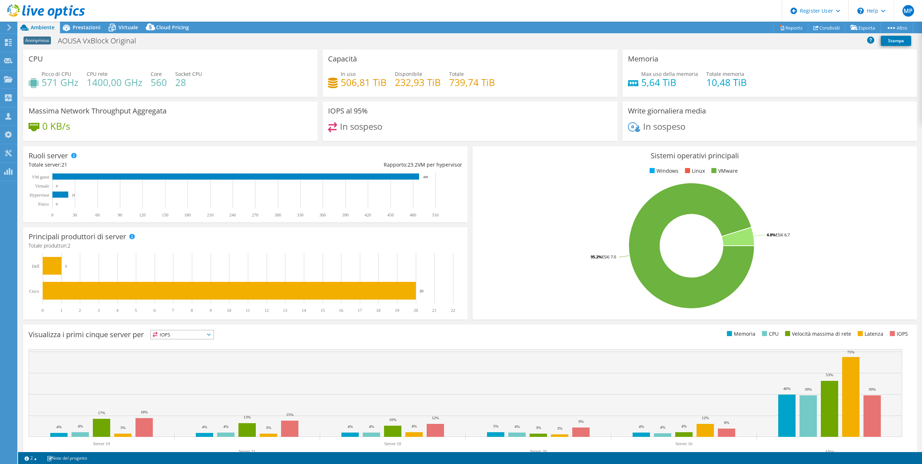
click at [187, 44] on div "Anonymous AOUSA VxBlock Original Stampa" at bounding box center [470, 40] width 904 height 13
click at [834, 30] on link "Condividi" at bounding box center [827, 27] width 38 height 11
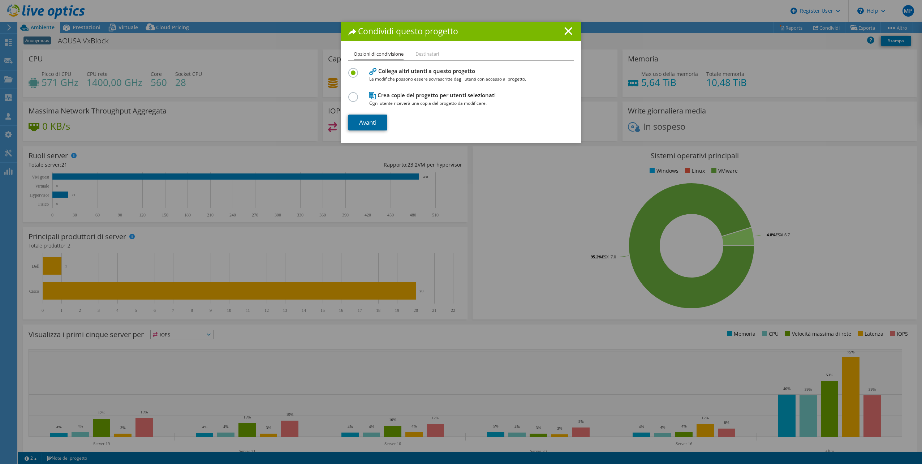
click at [368, 120] on link "Avanti" at bounding box center [367, 123] width 39 height 16
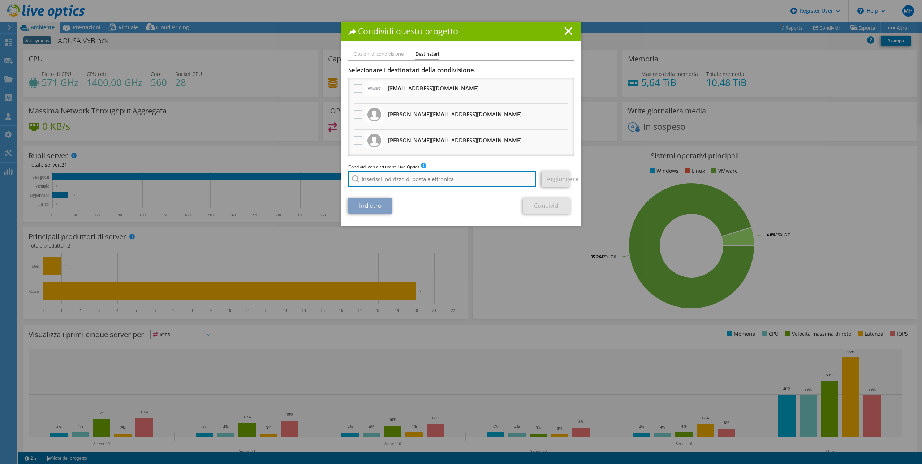
click at [408, 177] on input "search" at bounding box center [442, 179] width 188 height 16
type input "m"
type input "c"
type input "m"
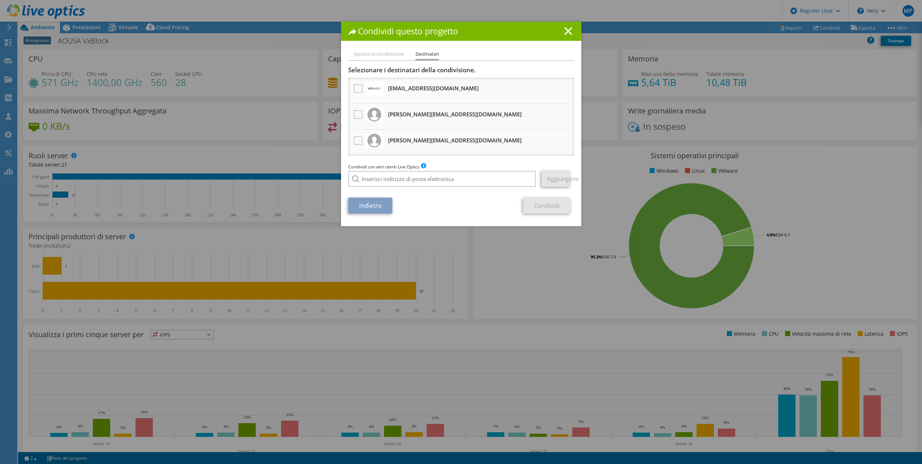
click at [370, 53] on li "Opzioni di condivisione" at bounding box center [379, 54] width 50 height 9
click at [377, 178] on input "search" at bounding box center [442, 179] width 188 height 16
click at [447, 182] on input "marco.castellitto@dell.com" at bounding box center [442, 179] width 188 height 16
click at [377, 181] on input "marco.castellitto@dell.com" at bounding box center [442, 179] width 188 height 16
type input "Marco_Castellitto@DELL.com"
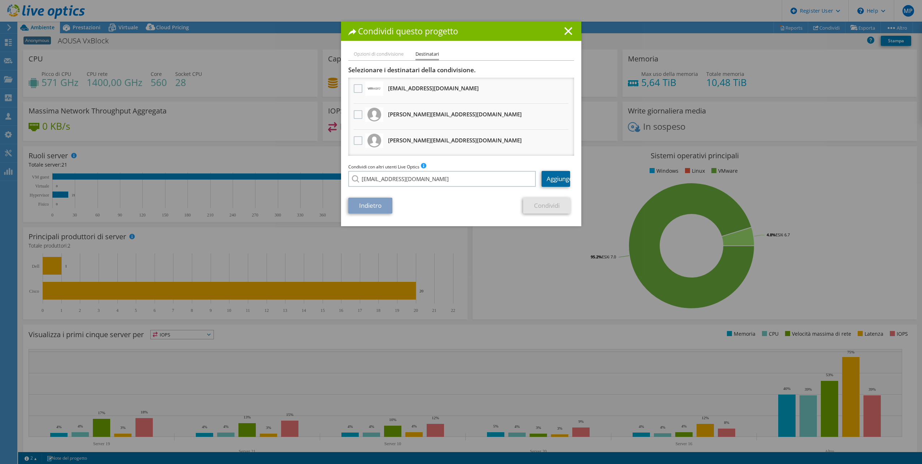
click at [553, 180] on link "Aggiungere" at bounding box center [555, 179] width 29 height 16
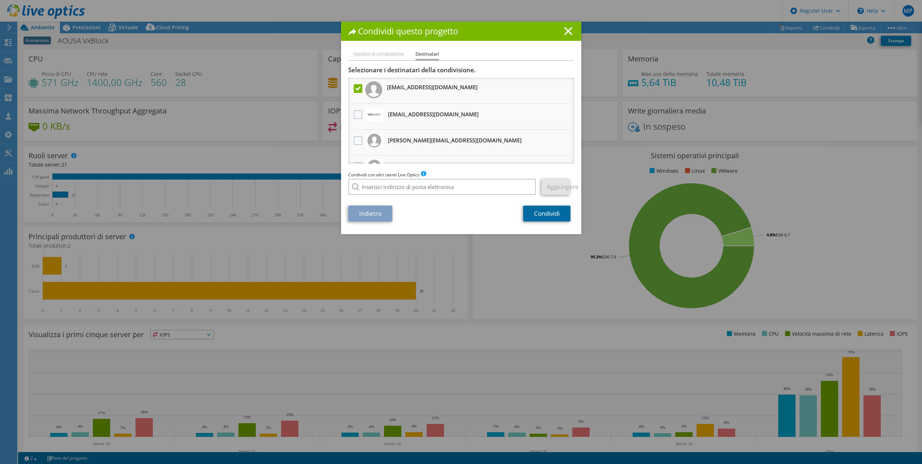
click at [544, 213] on link "Condividi" at bounding box center [546, 214] width 47 height 16
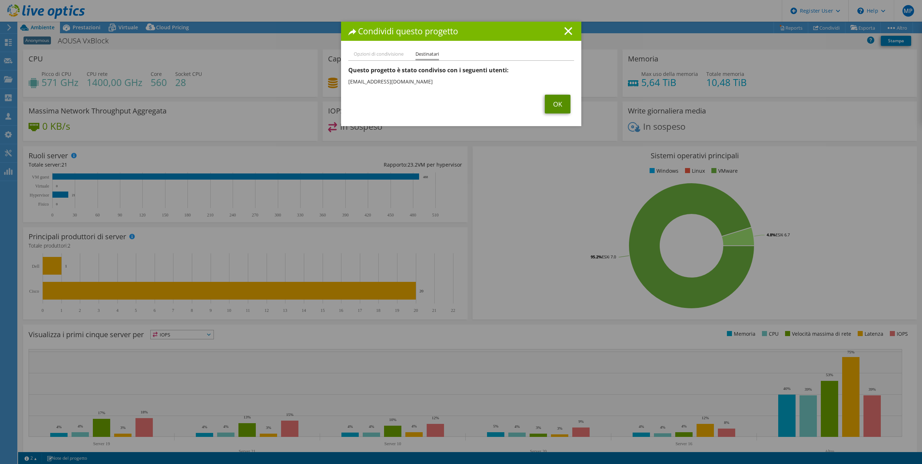
click at [554, 102] on link "OK" at bounding box center [558, 104] width 26 height 19
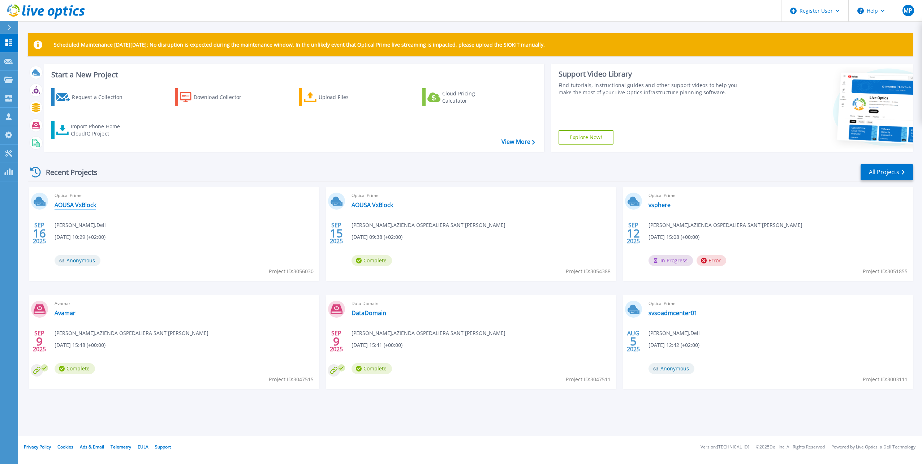
click at [87, 205] on link "AOUSA VxBlock" at bounding box center [76, 204] width 42 height 7
click at [386, 204] on link "AOUSA VxBlock" at bounding box center [372, 204] width 42 height 7
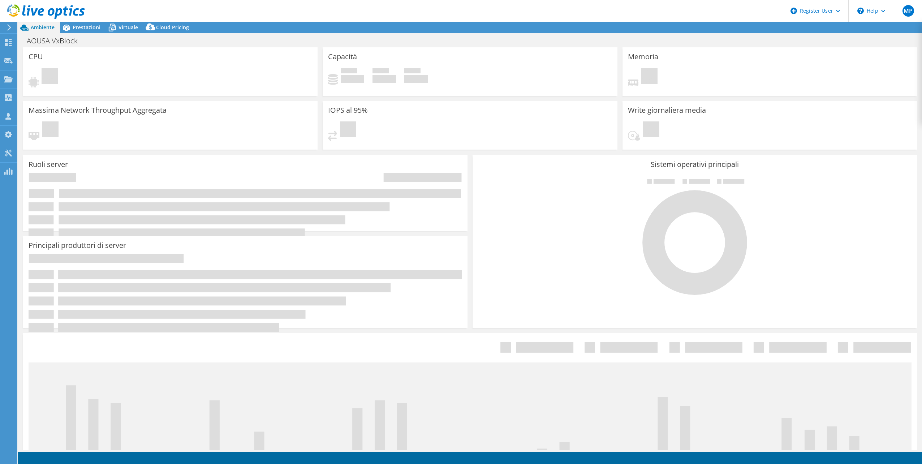
select select "EUFrankfurt"
select select "USD"
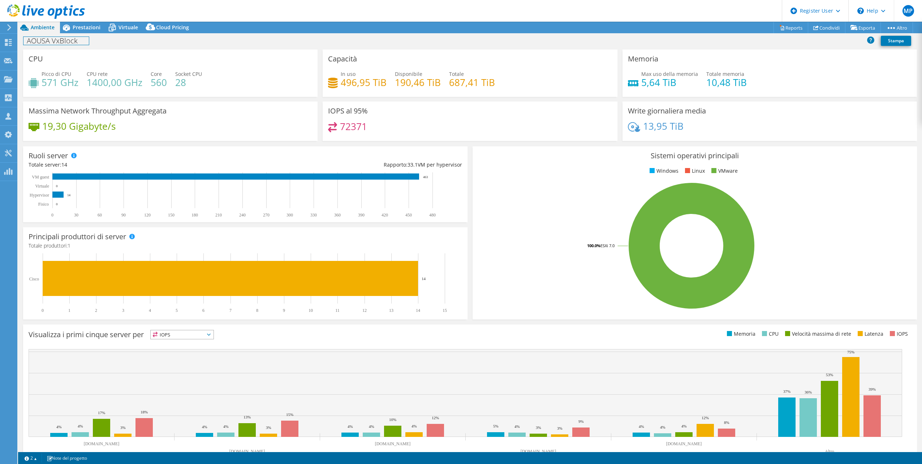
click at [75, 43] on h1 "AOUSA VxBlock" at bounding box center [55, 41] width 65 height 8
click at [79, 40] on h1 "AOUSA VxBlock" at bounding box center [55, 41] width 65 height 8
click at [116, 35] on div "AOUSA VxBlock Work Stampa" at bounding box center [470, 40] width 904 height 13
click at [116, 42] on link at bounding box center [118, 40] width 10 height 9
click at [10, 43] on use at bounding box center [8, 42] width 7 height 7
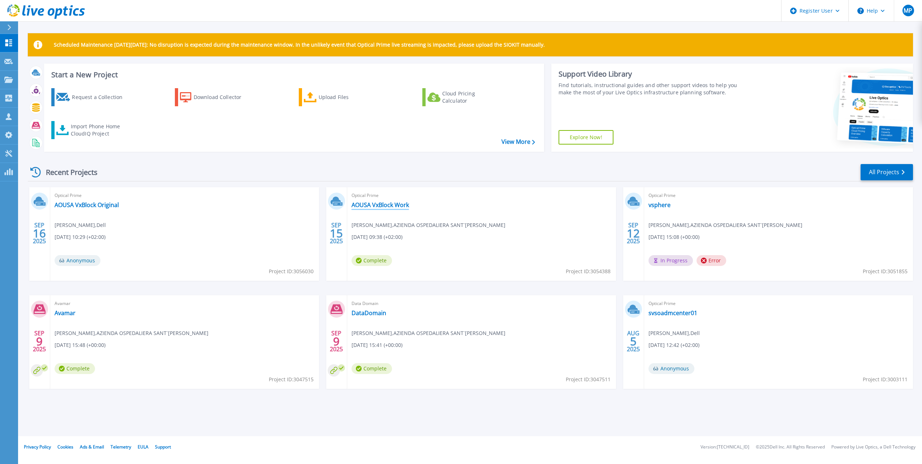
click at [386, 205] on link "AOUSA VxBlock Work" at bounding box center [379, 204] width 57 height 7
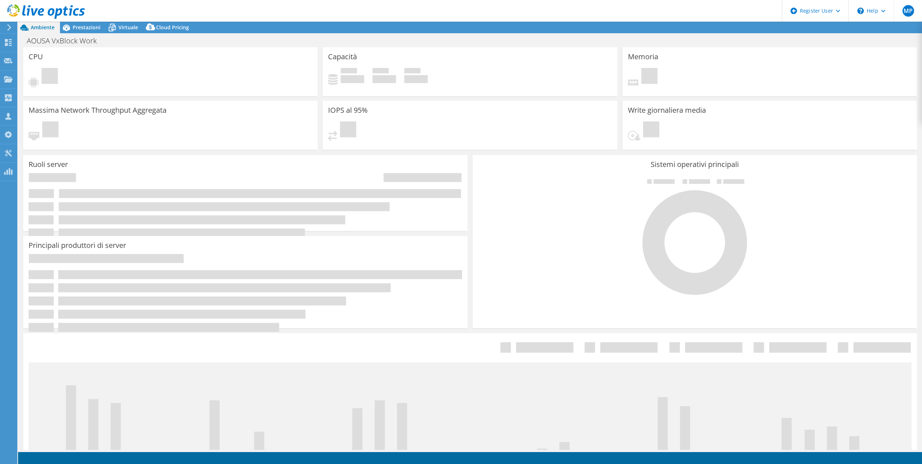
select select "EUFrankfurt"
select select "USD"
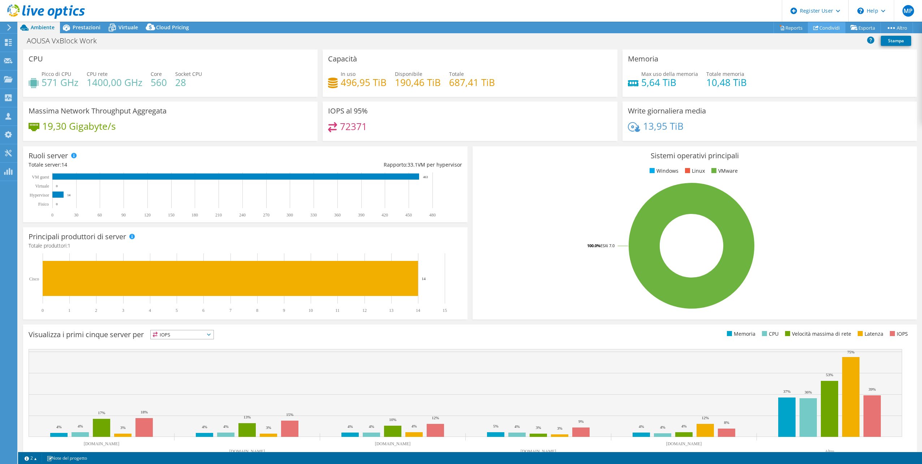
click at [826, 28] on link "Condividi" at bounding box center [827, 27] width 38 height 11
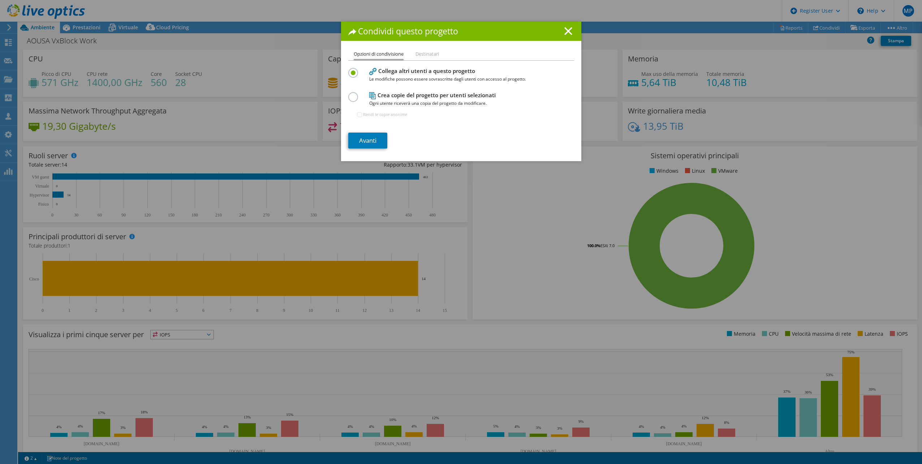
click at [422, 57] on li "Destinatari" at bounding box center [426, 54] width 23 height 9
click at [426, 55] on li "Destinatari" at bounding box center [426, 54] width 23 height 9
click at [383, 53] on li "Opzioni di condivisione" at bounding box center [379, 55] width 50 height 10
click at [366, 136] on link "Avanti" at bounding box center [367, 141] width 39 height 16
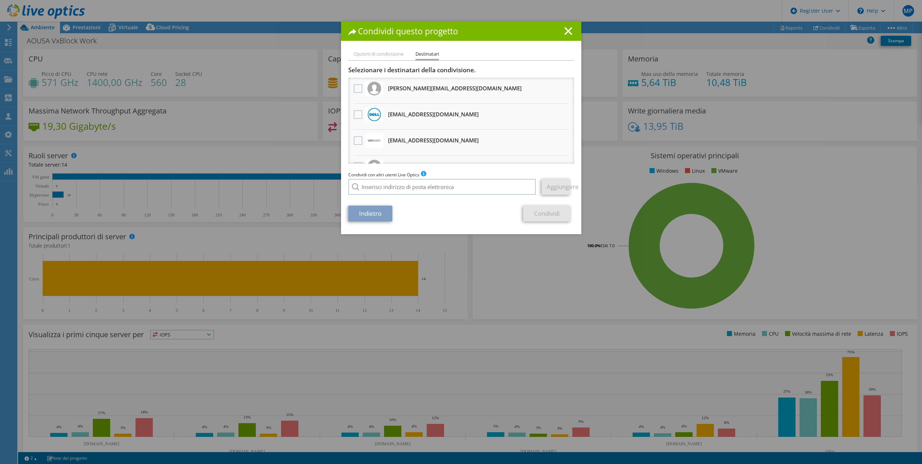
click at [363, 219] on link "Indietro" at bounding box center [370, 214] width 44 height 16
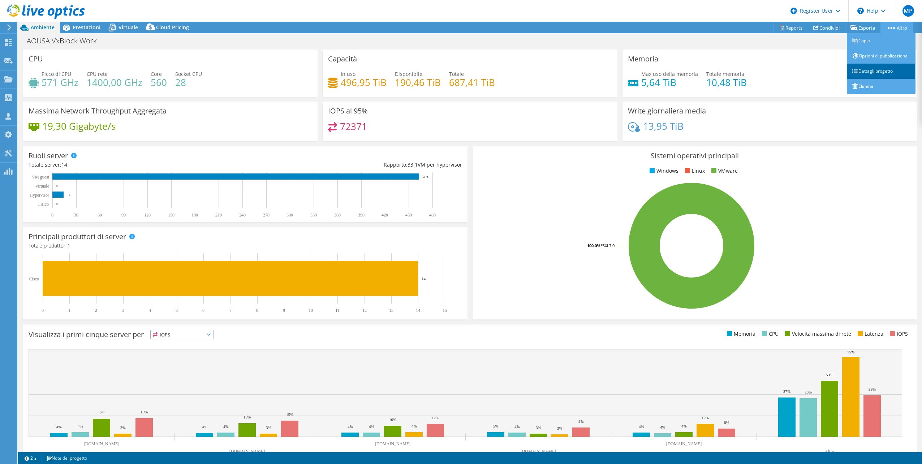
click at [885, 69] on link "Dettagli progetto" at bounding box center [881, 71] width 69 height 15
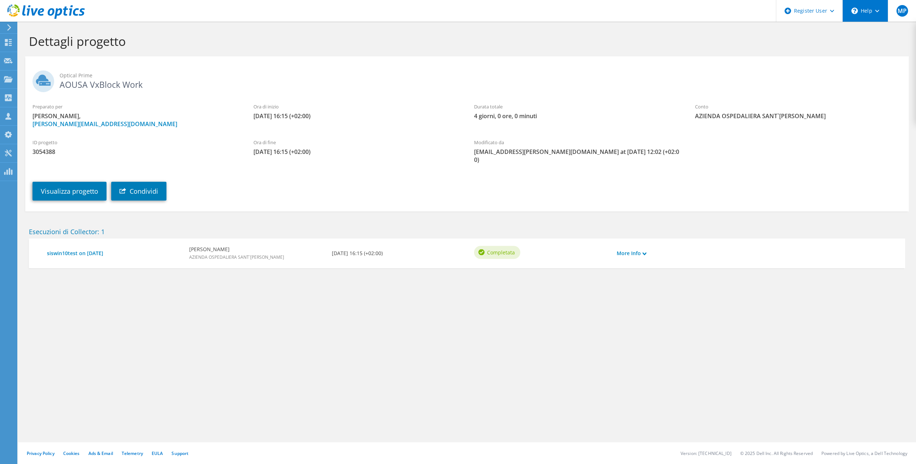
click at [877, 12] on use at bounding box center [878, 11] width 4 height 3
click at [820, 13] on div "Register User" at bounding box center [809, 11] width 66 height 22
click at [687, 40] on h1 "Dettagli progetto" at bounding box center [465, 41] width 873 height 15
click at [623, 249] on link "More Info" at bounding box center [632, 253] width 30 height 8
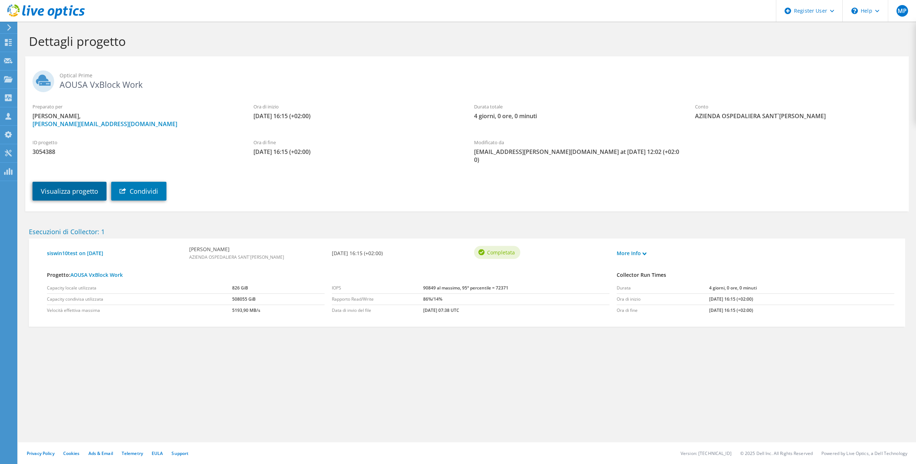
click at [57, 185] on link "Visualizza progetto" at bounding box center [70, 191] width 74 height 19
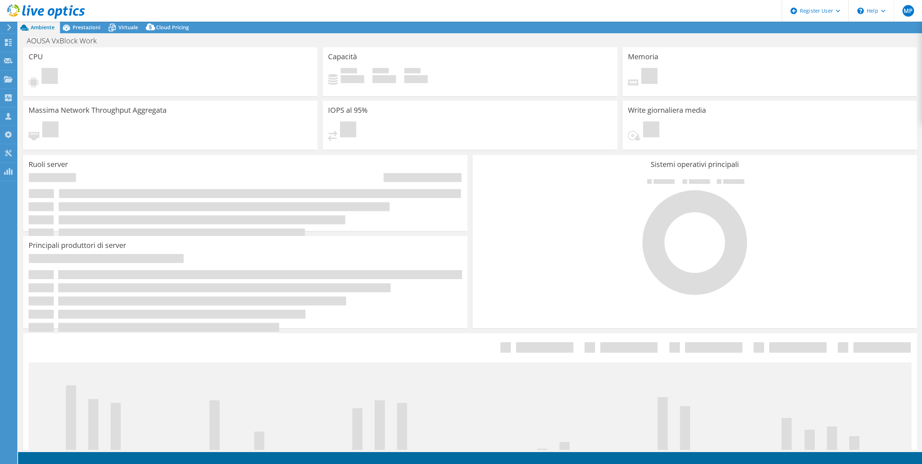
select select "USD"
select select "EUFrankfurt"
